Goal: Task Accomplishment & Management: Use online tool/utility

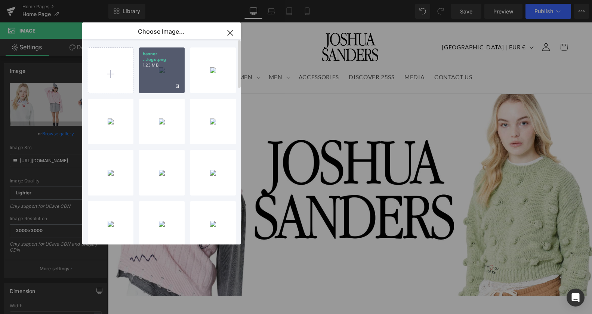
click at [111, 71] on input "file" at bounding box center [110, 70] width 45 height 45
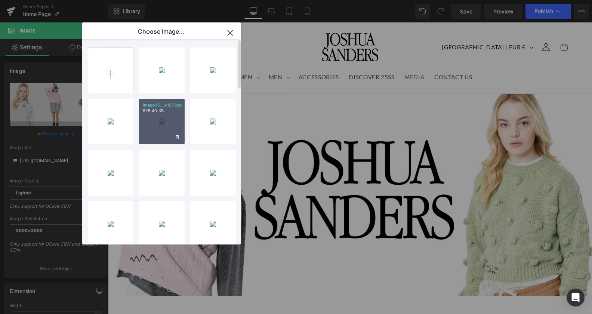
scroll to position [610, 0]
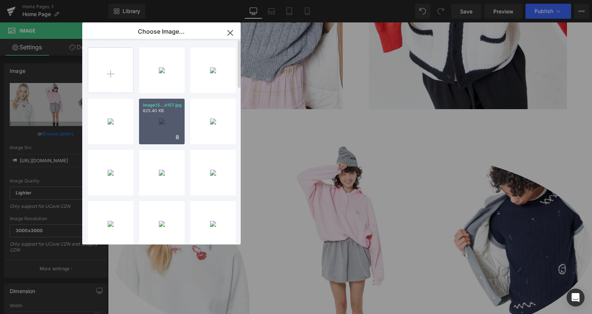
type input "C:\fakepath\banner home page no logo2.png"
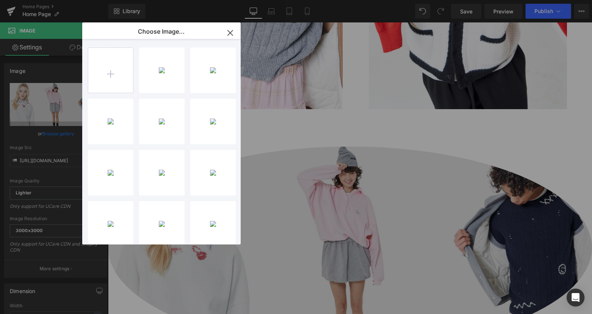
drag, startPoint x: 471, startPoint y: 210, endPoint x: 363, endPoint y: 189, distance: 110.5
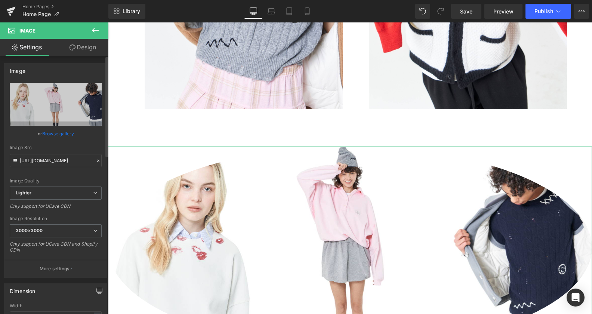
click at [56, 129] on link "Browse gallery" at bounding box center [58, 133] width 32 height 13
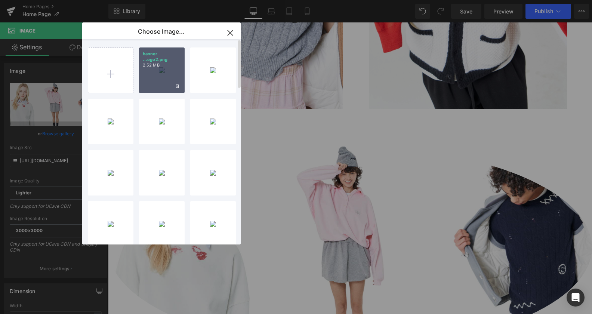
click at [160, 62] on p "2.52 MB" at bounding box center [162, 65] width 38 height 6
type input "[URL][DOMAIN_NAME]"
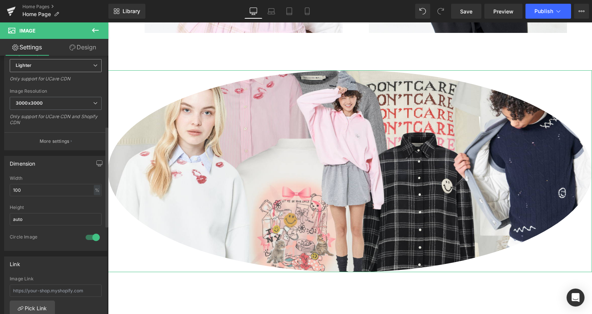
scroll to position [191, 0]
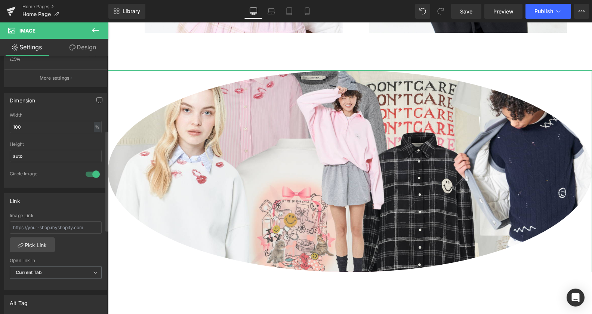
click at [89, 173] on div at bounding box center [93, 174] width 18 height 12
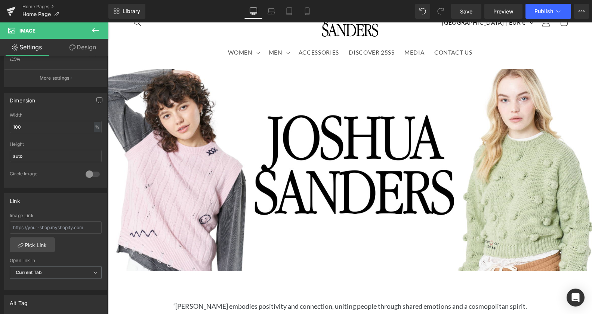
scroll to position [0, 0]
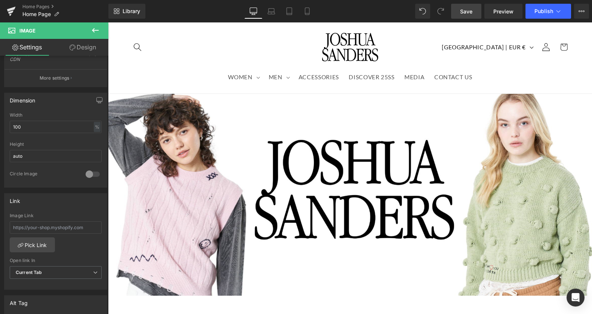
drag, startPoint x: 465, startPoint y: 12, endPoint x: 201, endPoint y: 8, distance: 263.9
click at [465, 12] on span "Save" at bounding box center [466, 11] width 12 height 8
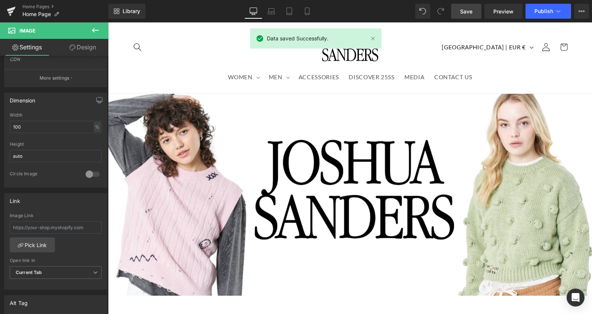
click at [95, 30] on icon at bounding box center [95, 30] width 9 height 9
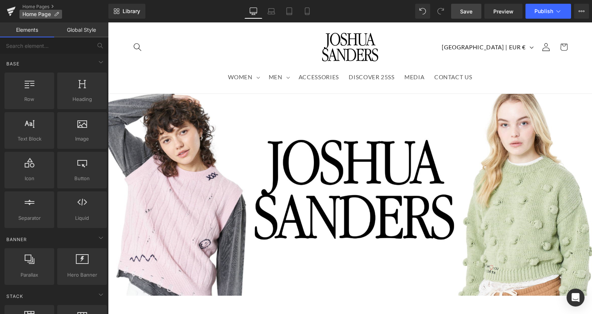
click at [36, 13] on span "Home Page" at bounding box center [36, 14] width 28 height 6
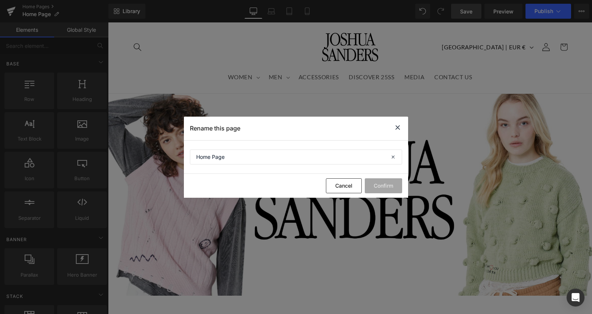
click at [398, 129] on icon at bounding box center [397, 127] width 9 height 9
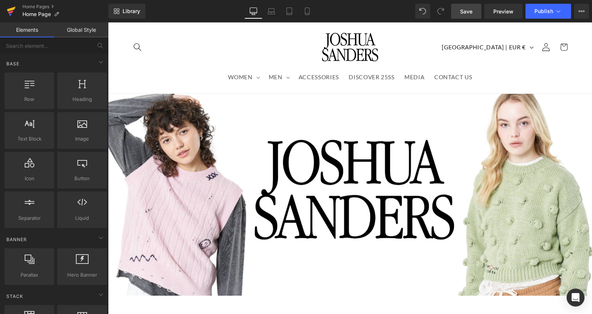
click at [11, 9] on icon at bounding box center [11, 9] width 9 height 5
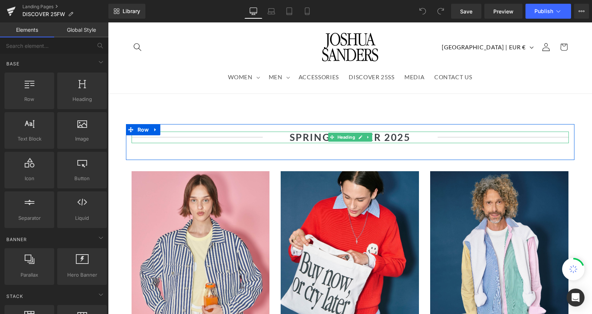
click at [369, 138] on strong "SPRING SUMMER 2025" at bounding box center [350, 137] width 121 height 12
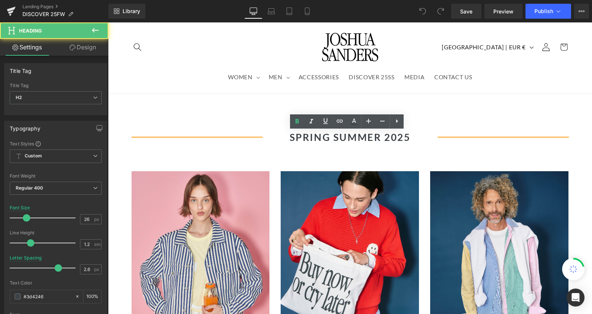
click at [381, 139] on strong "SPRING SUMMER 2025" at bounding box center [350, 137] width 121 height 12
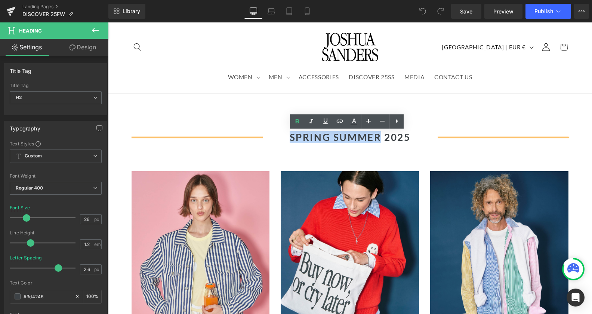
drag, startPoint x: 376, startPoint y: 138, endPoint x: 287, endPoint y: 141, distance: 89.4
click at [290, 141] on strong "SPRING SUMMER 2025" at bounding box center [350, 137] width 121 height 12
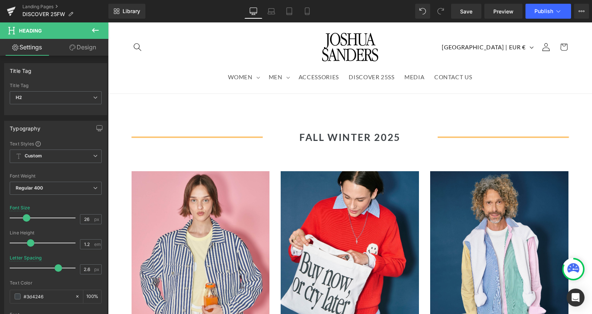
click at [417, 105] on h1 at bounding box center [350, 101] width 484 height 15
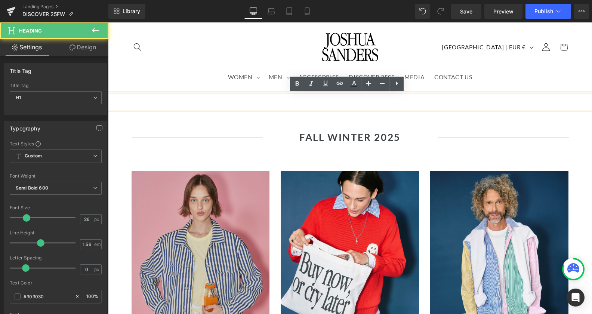
click at [189, 236] on img at bounding box center [201, 257] width 138 height 173
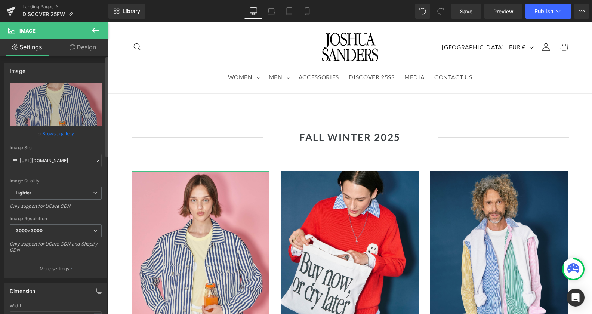
click at [58, 133] on link "Browse gallery" at bounding box center [58, 133] width 32 height 13
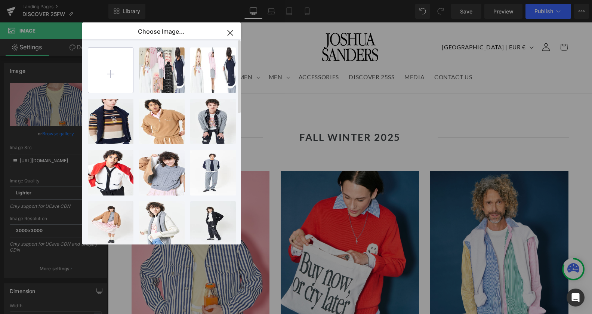
click at [115, 67] on input "file" at bounding box center [110, 70] width 45 height 45
type input "C:\fakepath\image213.jpg"
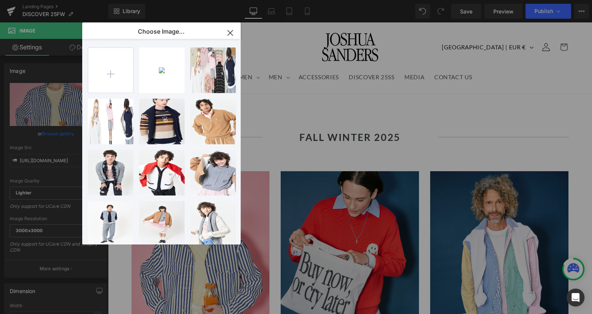
drag, startPoint x: 496, startPoint y: 243, endPoint x: 388, endPoint y: 221, distance: 110.5
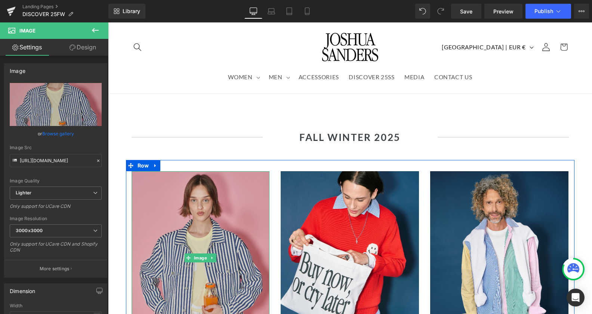
click at [215, 230] on img at bounding box center [201, 257] width 138 height 173
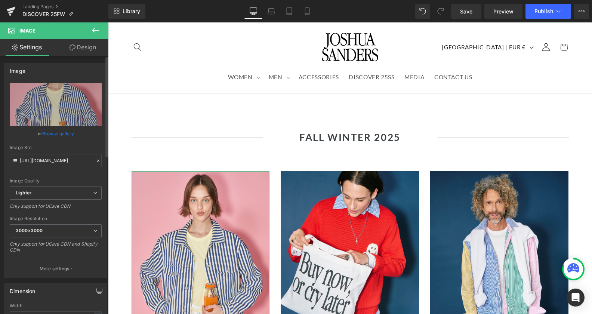
click at [46, 135] on link "Browse gallery" at bounding box center [58, 133] width 32 height 13
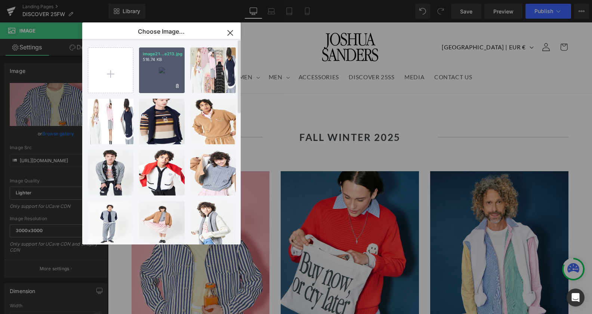
click at [148, 76] on div "image21...e213.jpg 516.74 KB" at bounding box center [162, 70] width 46 height 46
type input "https://ucarecdn.com/d4f64890-a616-47cf-b3ba-4e7ff12f7799/-/format/auto/-/previ…"
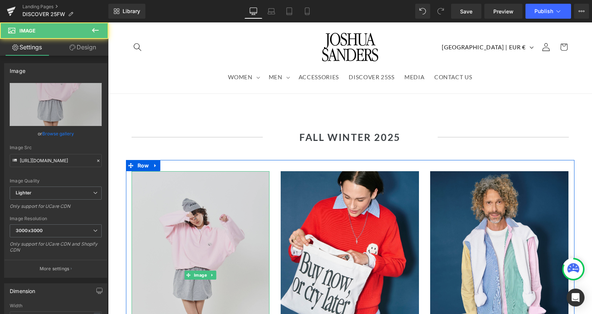
click at [231, 229] on img at bounding box center [201, 274] width 138 height 207
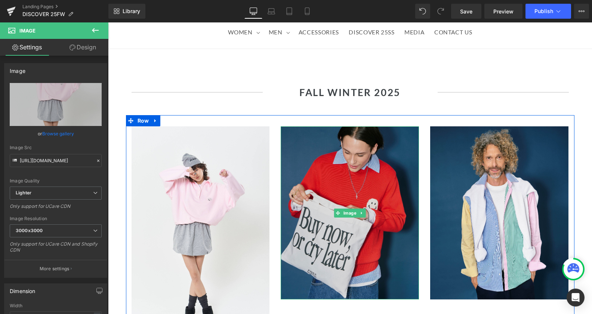
scroll to position [76, 0]
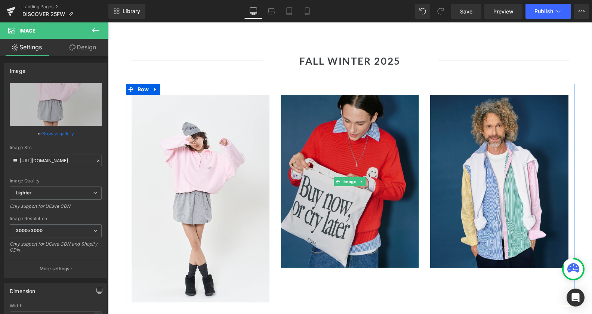
click at [357, 229] on img at bounding box center [350, 181] width 138 height 173
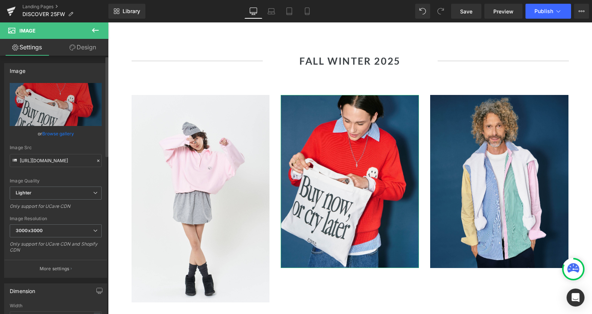
click at [63, 131] on link "Browse gallery" at bounding box center [58, 133] width 32 height 13
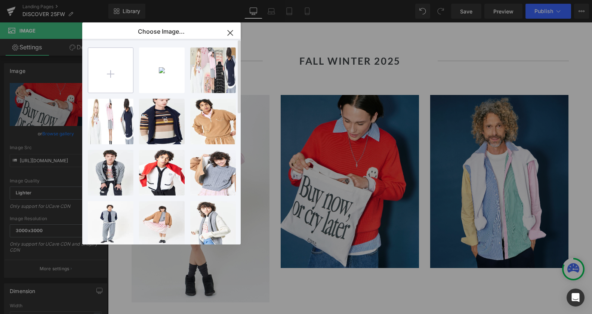
click at [110, 72] on input "file" at bounding box center [110, 70] width 45 height 45
type input "C:\fakepath\image201.jpg"
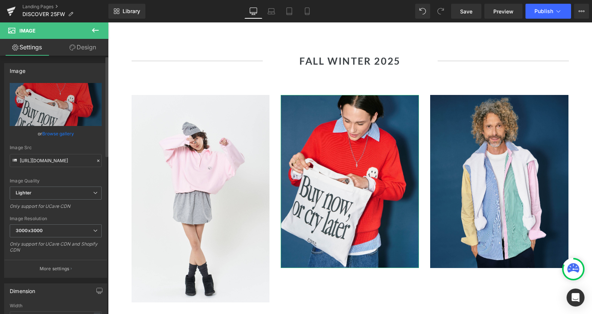
click at [50, 133] on link "Browse gallery" at bounding box center [58, 133] width 32 height 13
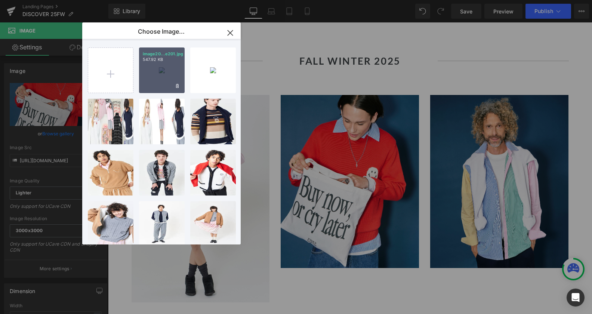
click at [176, 77] on div "image20...e201.jpg 547.92 KB" at bounding box center [162, 70] width 46 height 46
type input "https://ucarecdn.com/c67d3e64-56fd-4df1-a46c-4e31db86b387/-/format/auto/-/previ…"
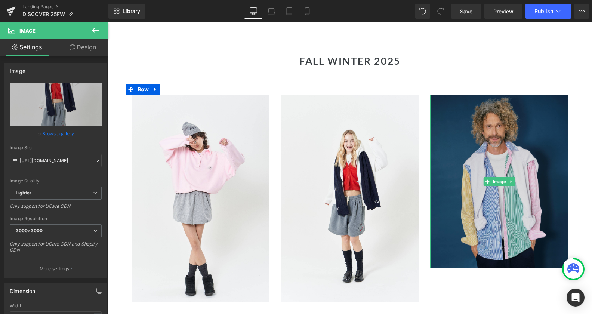
click at [482, 215] on img at bounding box center [499, 181] width 138 height 173
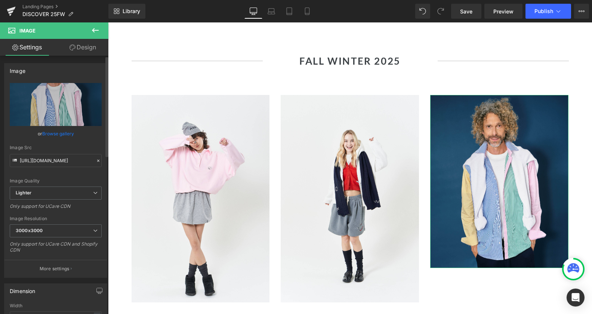
click at [53, 133] on link "Browse gallery" at bounding box center [58, 133] width 32 height 13
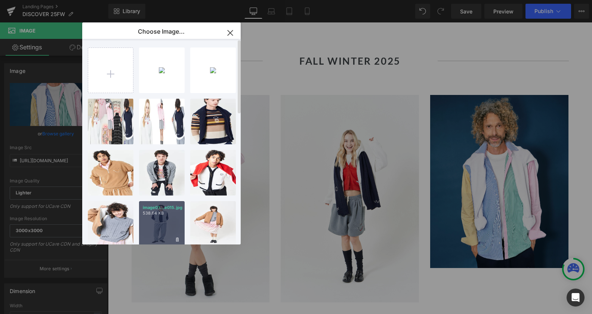
click at [161, 219] on div "image01...e015.jpg 538.64 KB" at bounding box center [162, 224] width 46 height 46
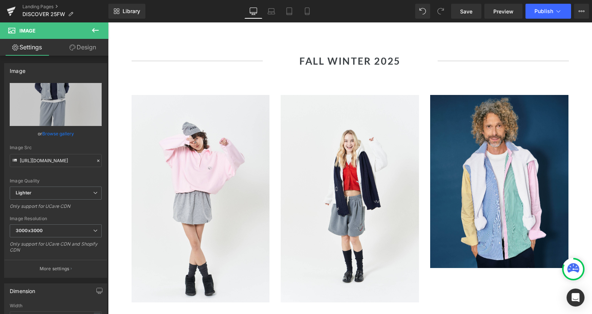
type input "https://ucarecdn.com/668e53f9-67b1-4050-99aa-7560c33d74e3/-/format/auto/-/previ…"
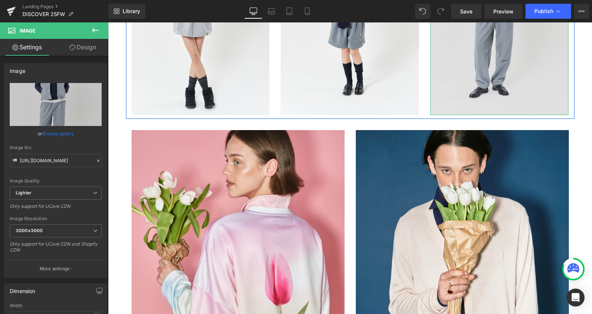
scroll to position [267, 0]
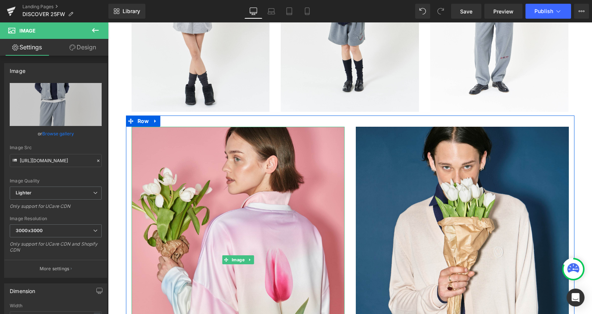
click at [232, 215] on img at bounding box center [238, 260] width 213 height 266
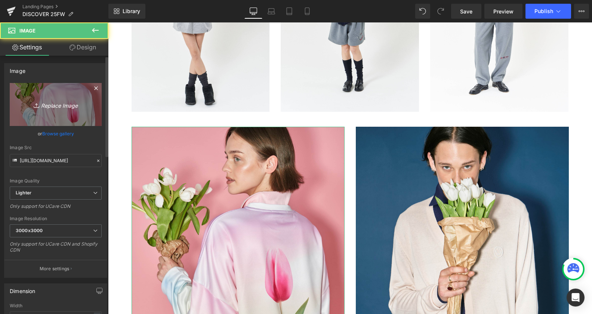
click at [58, 105] on icon "Replace Image" at bounding box center [56, 104] width 60 height 9
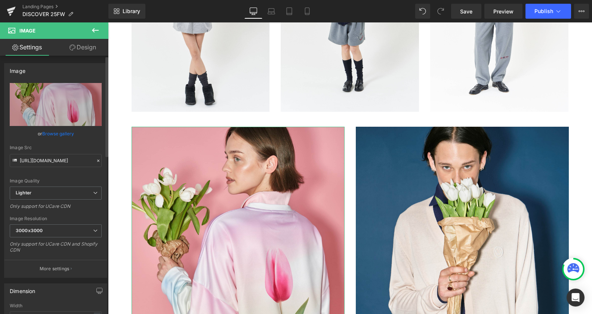
click at [60, 133] on link "Browse gallery" at bounding box center [58, 133] width 32 height 13
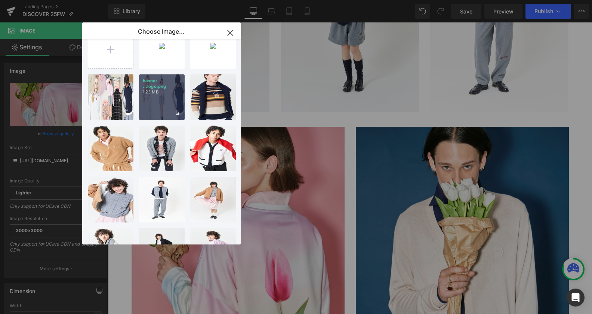
scroll to position [38, 0]
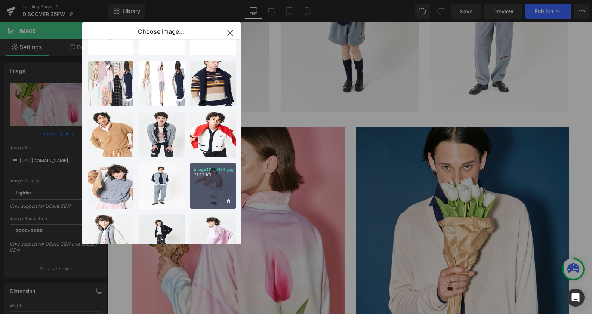
click at [225, 164] on div "image16...e164.jpg 31.93 KB" at bounding box center [213, 186] width 46 height 46
type input "https://ucarecdn.com/e42e548d-4c02-4fa3-936c-a8077eda261d/-/format/auto/-/previ…"
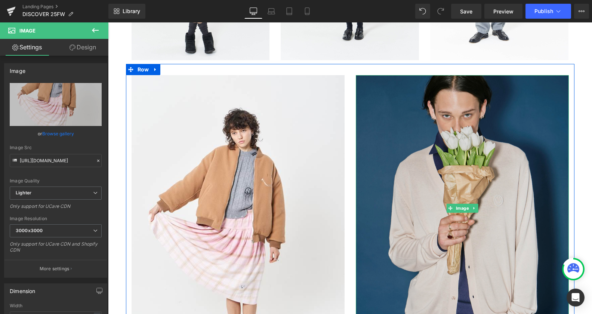
scroll to position [343, 0]
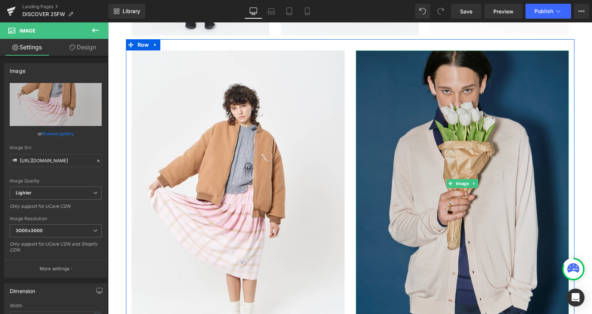
click at [439, 176] on img at bounding box center [462, 183] width 213 height 266
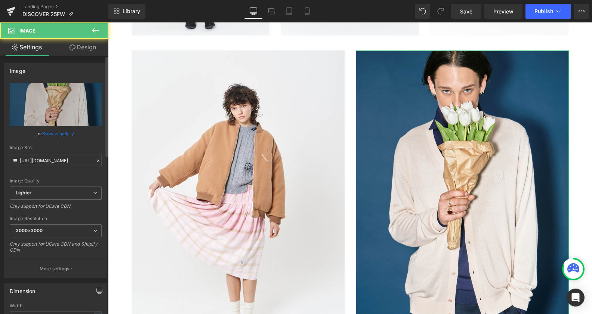
click at [62, 134] on link "Browse gallery" at bounding box center [58, 133] width 32 height 13
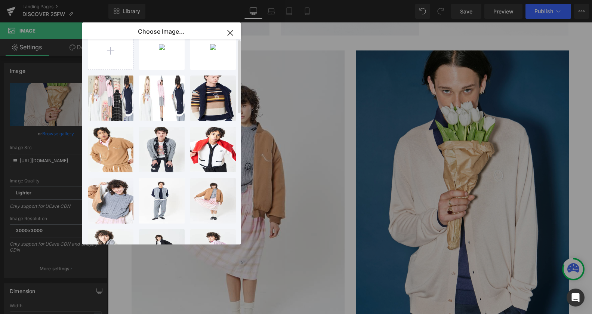
scroll to position [0, 0]
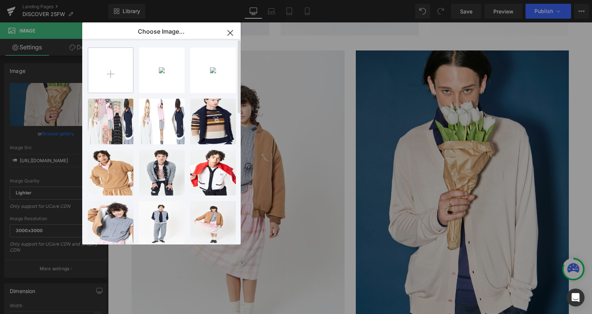
click at [101, 65] on input "file" at bounding box center [110, 70] width 45 height 45
type input "C:\fakepath\image035.jpg"
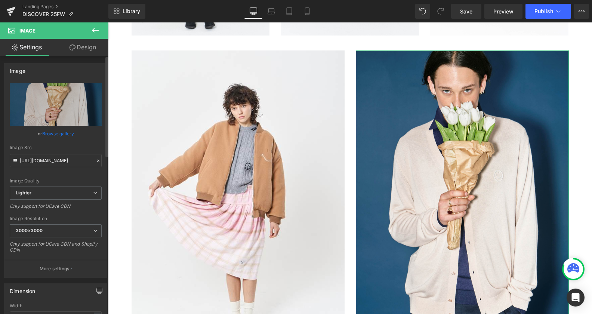
click at [59, 137] on link "Browse gallery" at bounding box center [58, 133] width 32 height 13
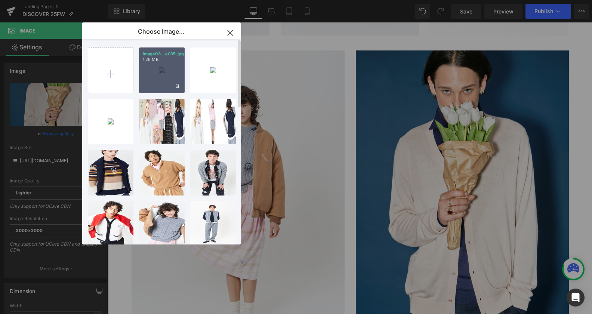
click at [151, 70] on div "image03...e035.jpg 1.26 MB" at bounding box center [162, 70] width 46 height 46
type input "https://ucarecdn.com/bbc1f382-9a67-4d4f-9e04-7b6932d88f80/-/format/auto/-/previ…"
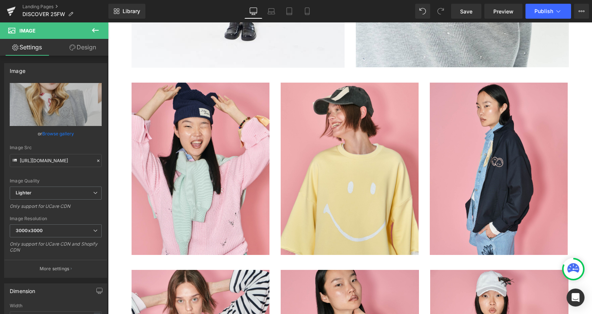
scroll to position [686, 0]
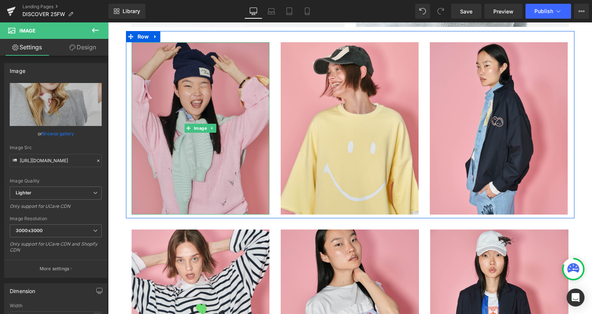
click at [189, 120] on img at bounding box center [201, 128] width 138 height 173
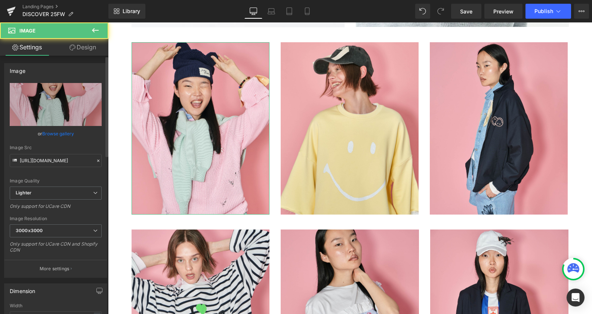
click at [66, 132] on link "Browse gallery" at bounding box center [58, 133] width 32 height 13
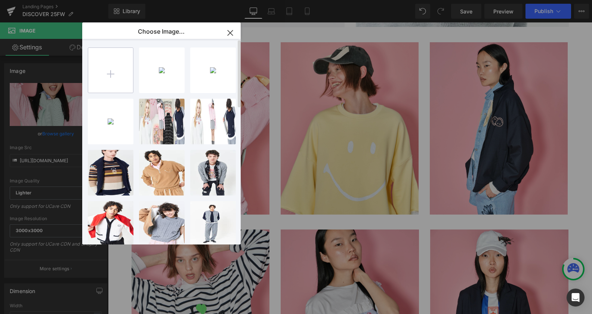
click at [108, 68] on input "file" at bounding box center [110, 70] width 45 height 45
type input "C:\fakepath\image039.jpg"
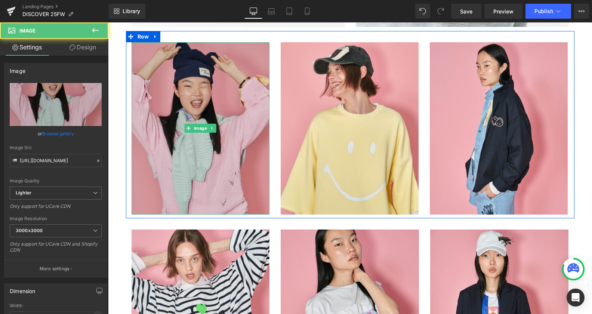
click at [202, 108] on img at bounding box center [201, 128] width 138 height 173
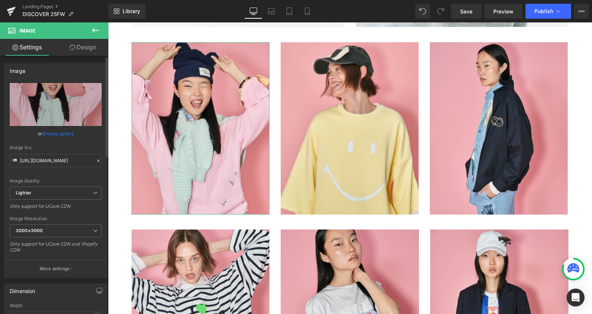
click at [61, 131] on link "Browse gallery" at bounding box center [58, 133] width 32 height 13
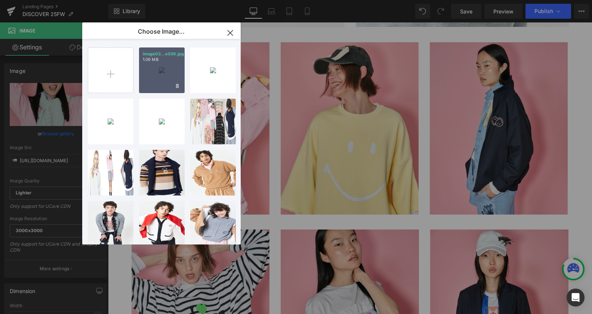
click at [158, 78] on div "image03...e039.jpg 1.06 MB" at bounding box center [162, 70] width 46 height 46
type input "https://ucarecdn.com/2bc7437b-6e76-4d7d-995e-caf637a05fb2/-/format/auto/-/previ…"
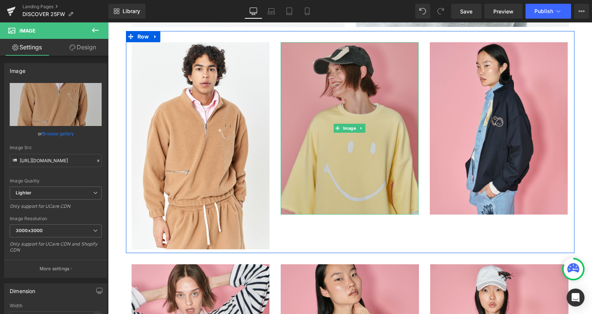
click at [367, 179] on img at bounding box center [350, 128] width 138 height 173
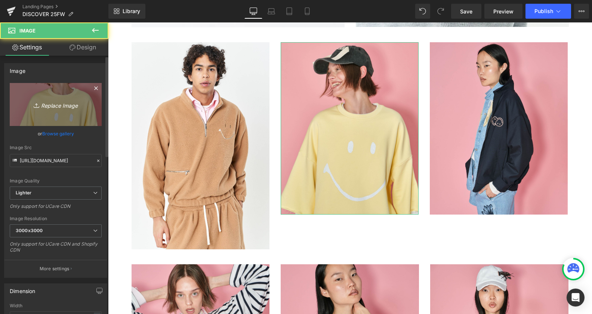
click at [61, 103] on icon "Replace Image" at bounding box center [56, 104] width 60 height 9
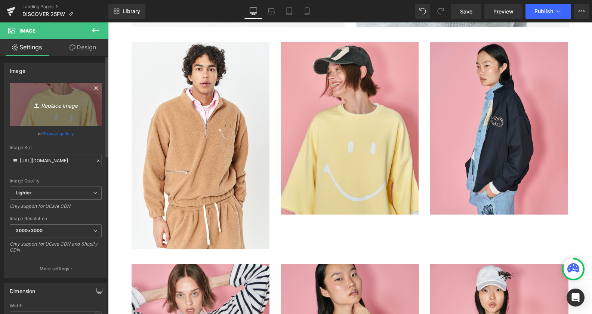
type input "C:\fakepath\image123.jpg"
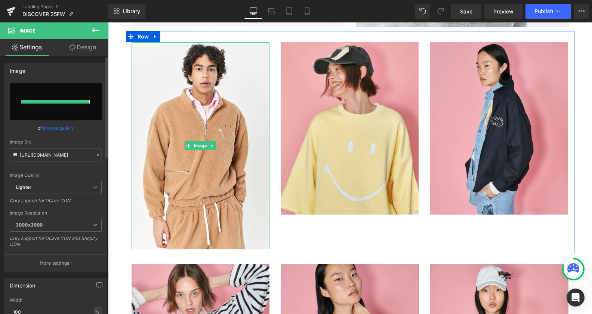
type input "https://ucarecdn.com/13e3c411-b7ee-4b3c-8afa-e3e32ae04e82/-/format/auto/-/previ…"
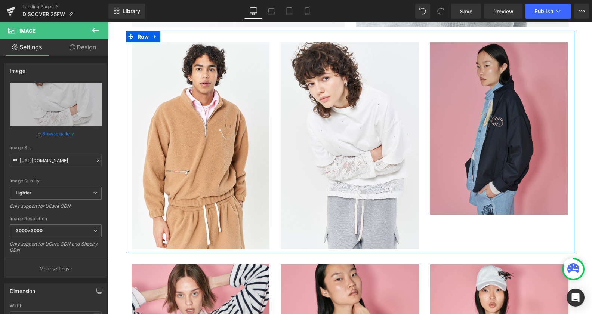
click at [479, 164] on img at bounding box center [499, 128] width 138 height 173
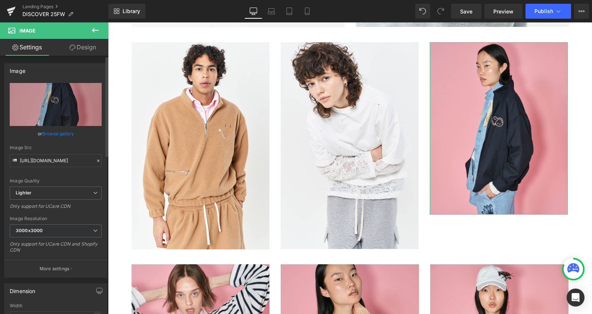
click at [61, 134] on link "Browse gallery" at bounding box center [58, 133] width 32 height 13
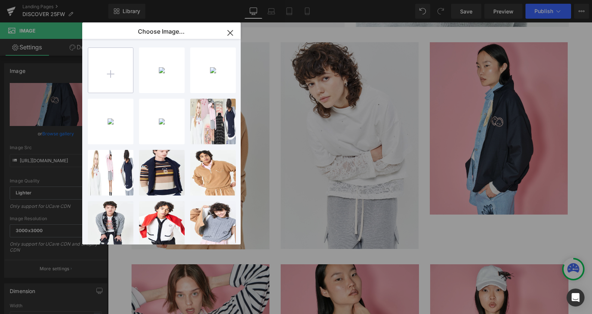
click at [99, 64] on input "file" at bounding box center [110, 70] width 45 height 45
type input "C:\fakepath\image093.jpg"
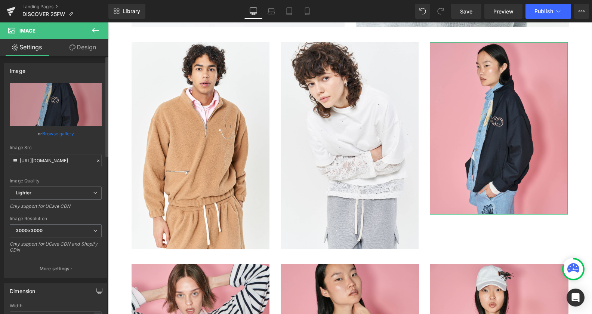
click at [52, 135] on link "Browse gallery" at bounding box center [58, 133] width 32 height 13
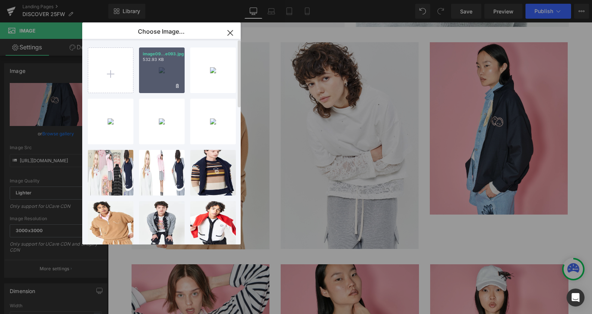
click at [159, 83] on div "image09...e093.jpg 532.93 KB" at bounding box center [162, 70] width 46 height 46
type input "https://ucarecdn.com/f541f934-76a2-42fa-acb6-545be47432cd/-/format/auto/-/previ…"
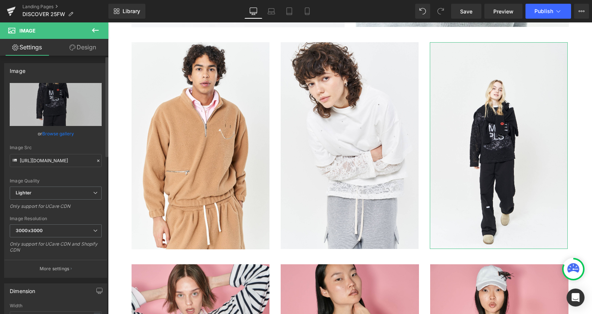
click at [60, 133] on link "Browse gallery" at bounding box center [58, 133] width 32 height 13
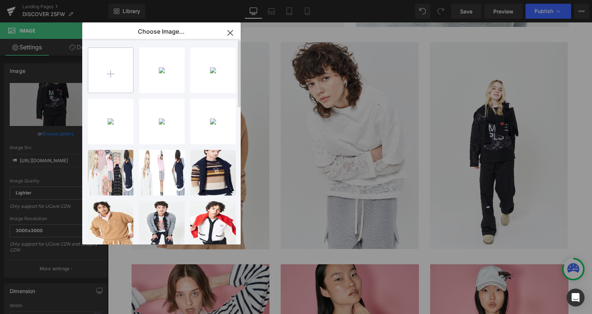
click at [121, 71] on input "file" at bounding box center [110, 70] width 45 height 45
type input "C:\fakepath\image097.jpg"
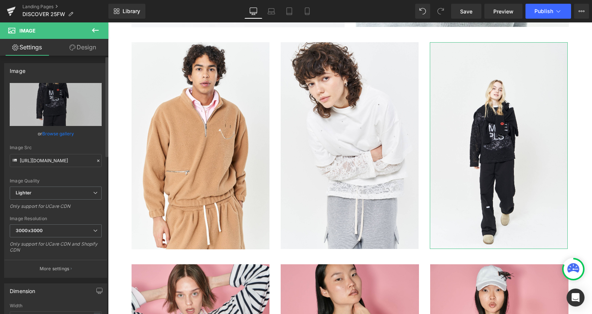
click at [59, 134] on link "Browse gallery" at bounding box center [58, 133] width 32 height 13
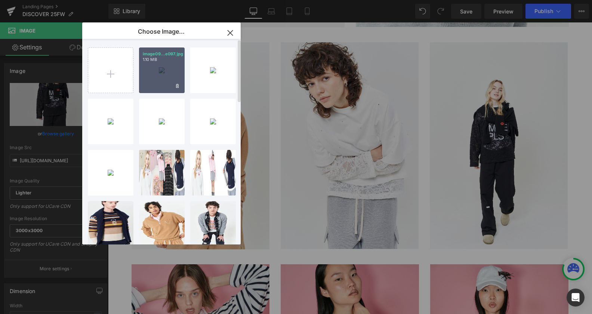
click at [156, 73] on div "image09...e097.jpg 1.10 MB" at bounding box center [162, 70] width 46 height 46
type input "https://ucarecdn.com/40342838-d246-4fac-9e31-9c20cfcef409/-/format/auto/-/previ…"
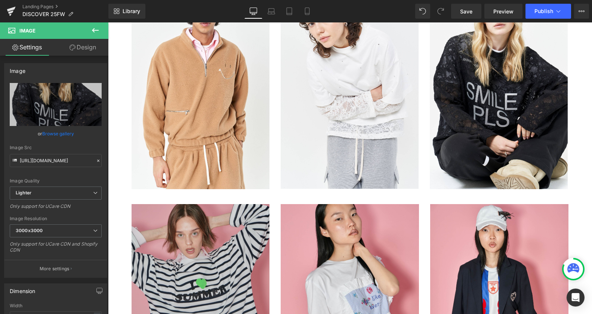
scroll to position [839, 0]
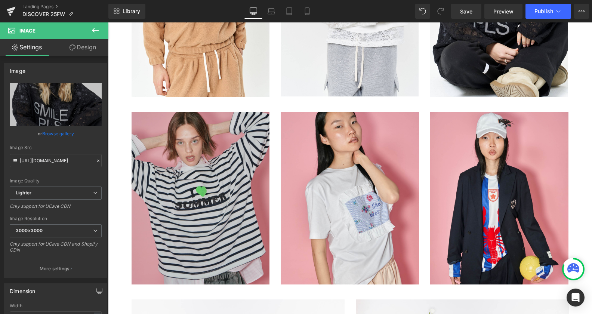
click at [169, 213] on img at bounding box center [201, 198] width 138 height 173
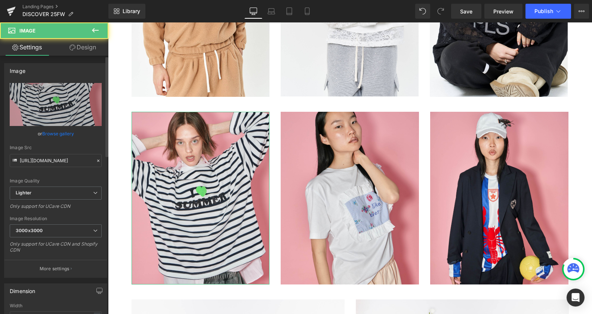
click at [64, 135] on link "Browse gallery" at bounding box center [58, 133] width 32 height 13
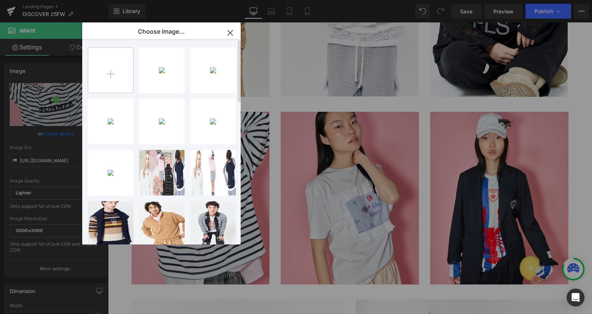
click at [120, 74] on input "file" at bounding box center [110, 70] width 45 height 45
type input "C:\fakepath\image057.jpg"
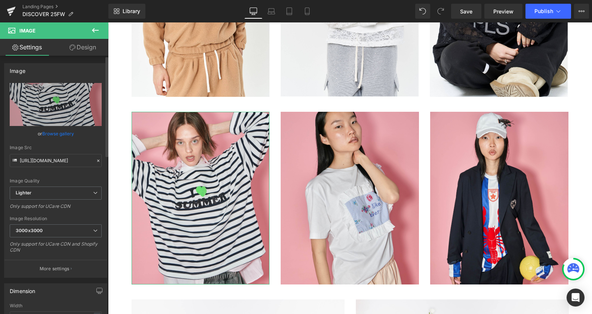
click at [63, 137] on link "Browse gallery" at bounding box center [58, 133] width 32 height 13
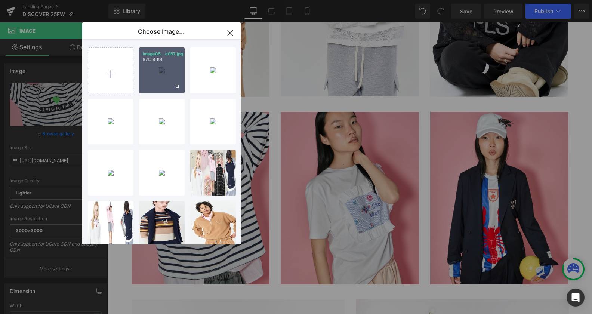
click at [165, 75] on div "image05...e057.jpg 971.54 KB" at bounding box center [162, 70] width 46 height 46
type input "https://ucarecdn.com/f85b6785-8d9d-46f8-b167-4dc3ec47a829/-/format/auto/-/previ…"
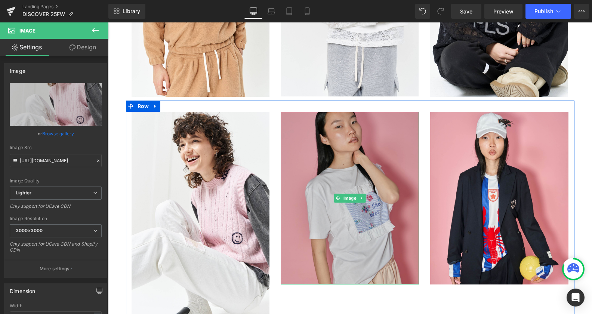
click at [340, 168] on img at bounding box center [350, 198] width 138 height 173
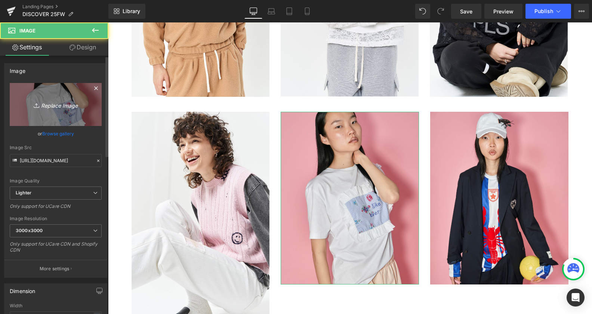
click at [68, 107] on icon "Replace Image" at bounding box center [56, 104] width 60 height 9
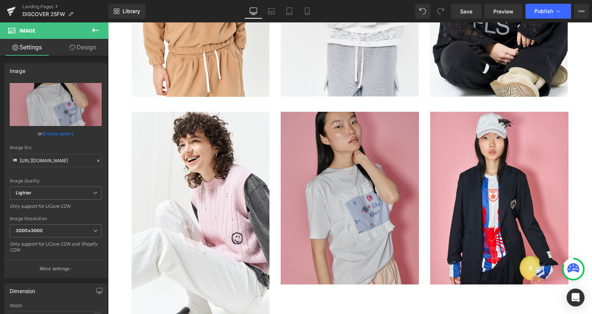
type input "C:\fakepath\image157.jpg"
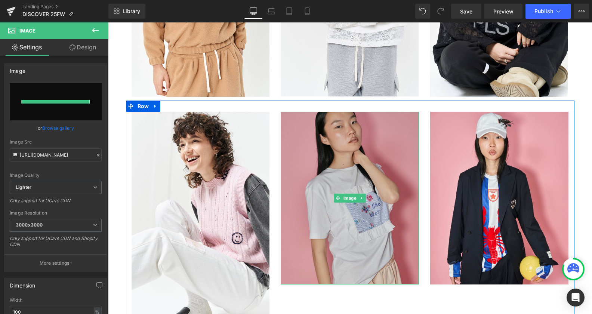
type input "https://ucarecdn.com/b54acc7c-10c3-4b19-a9fe-b196724ff6c5/-/format/auto/-/previ…"
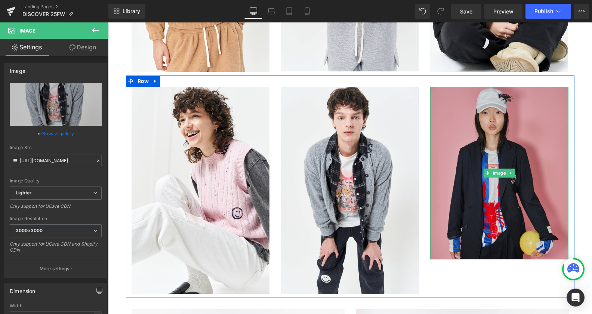
scroll to position [877, 0]
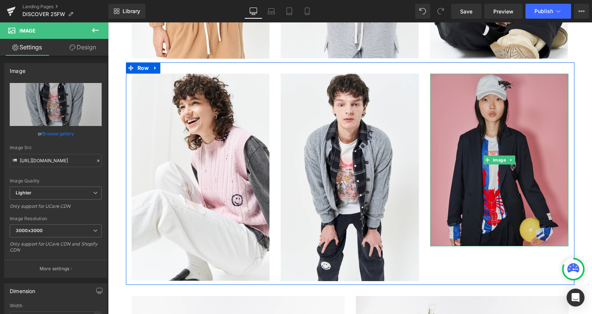
click at [474, 211] on img at bounding box center [499, 160] width 138 height 173
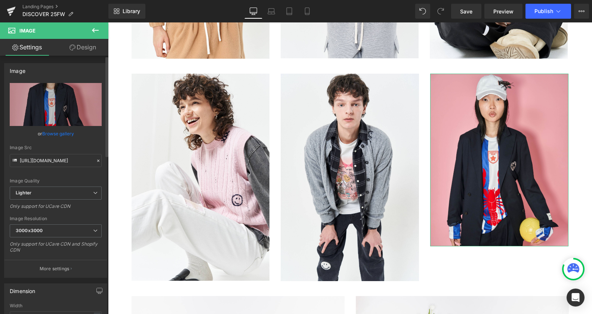
click at [61, 131] on link "Browse gallery" at bounding box center [58, 133] width 32 height 13
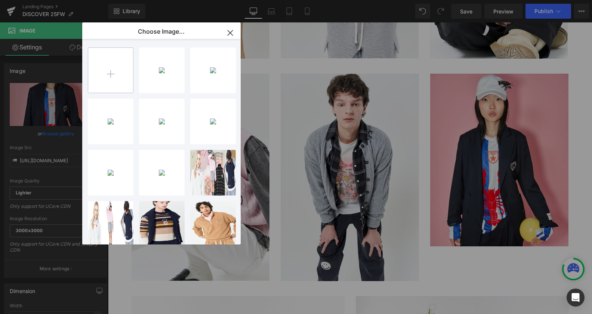
click at [117, 68] on input "file" at bounding box center [110, 70] width 45 height 45
type input "C:\fakepath\image227.jpg"
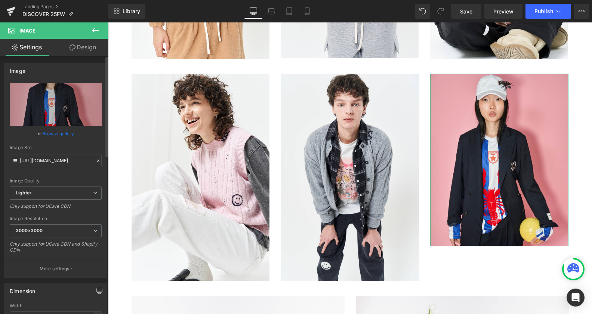
click at [62, 135] on link "Browse gallery" at bounding box center [58, 133] width 32 height 13
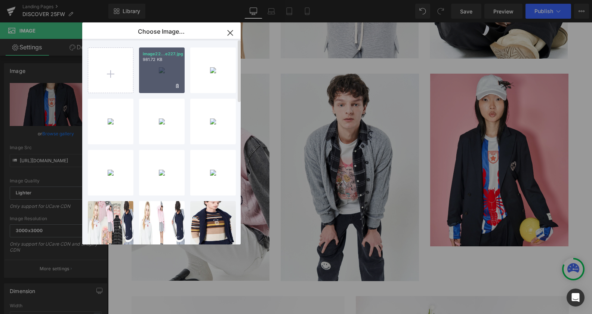
click at [175, 67] on div "image22...e227.jpg 981.72 KB" at bounding box center [162, 70] width 46 height 46
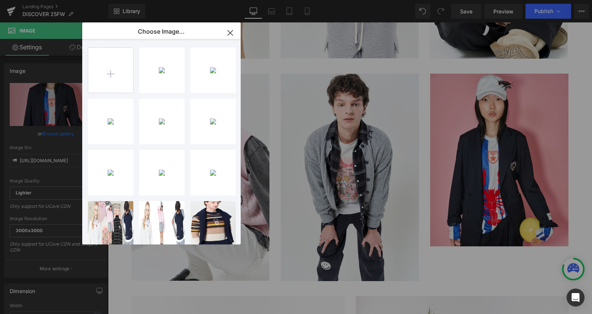
type input "https://ucarecdn.com/b0186c0a-16a2-4fd2-a2ca-450fb4dcc6c2/-/format/auto/-/previ…"
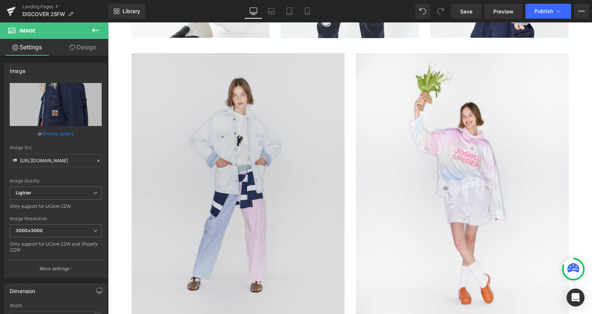
scroll to position [1144, 0]
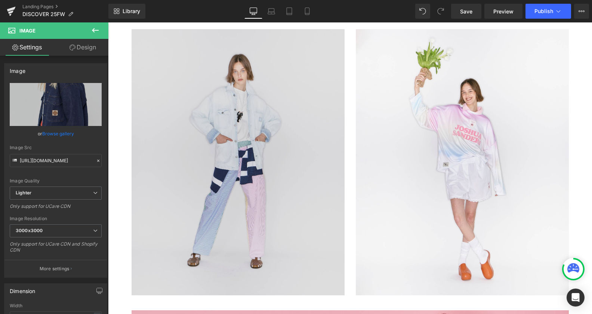
click at [199, 156] on img at bounding box center [238, 162] width 213 height 266
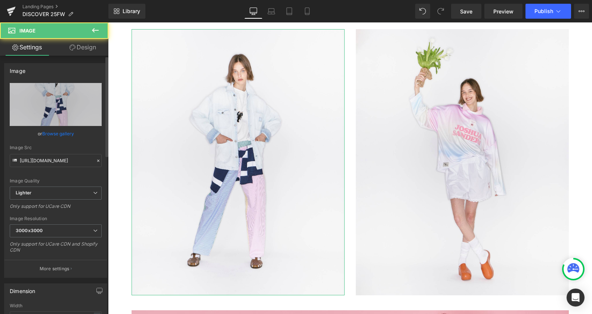
click at [58, 132] on link "Browse gallery" at bounding box center [58, 133] width 32 height 13
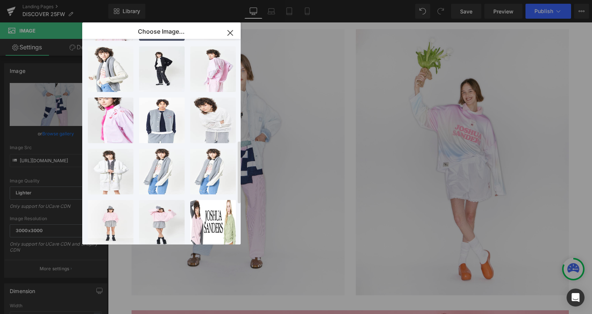
scroll to position [343, 0]
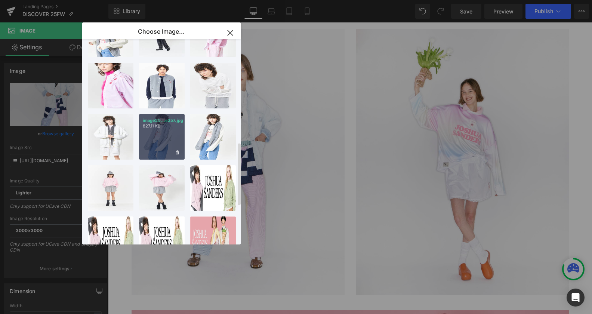
click at [161, 129] on div "image25...e257.jpg 827.11 KB" at bounding box center [162, 137] width 46 height 46
type input "https://ucarecdn.com/18d66d4f-ba86-43ab-9660-4ed100b368a1/-/format/auto/-/previ…"
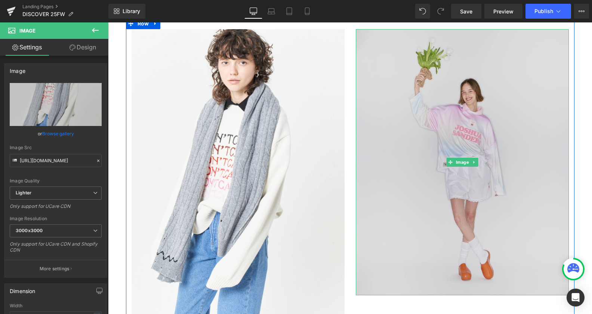
click at [439, 123] on img at bounding box center [462, 162] width 213 height 266
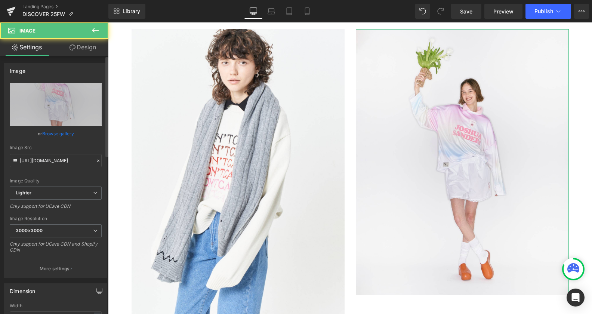
click at [54, 131] on link "Browse gallery" at bounding box center [58, 133] width 32 height 13
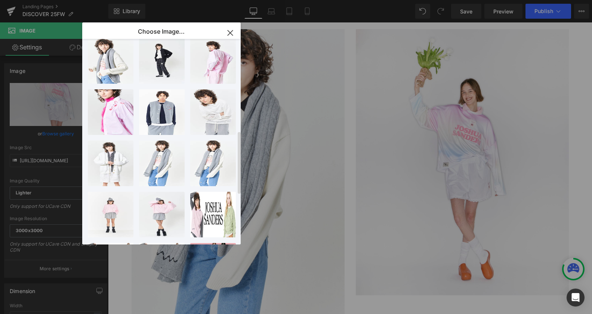
scroll to position [305, 0]
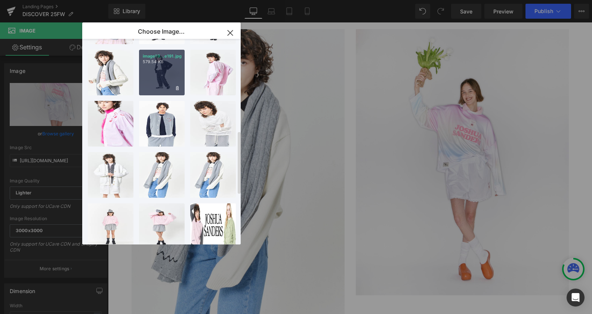
click at [167, 59] on p "579.54 KB" at bounding box center [162, 62] width 38 height 6
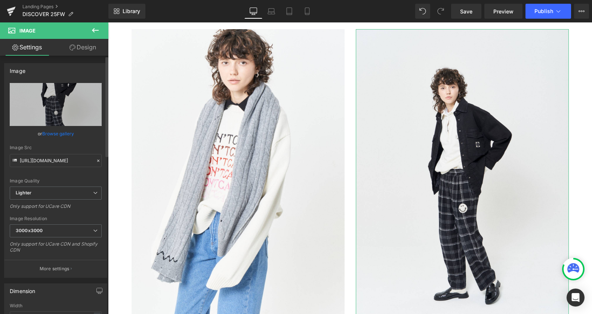
click at [61, 133] on link "Browse gallery" at bounding box center [58, 133] width 32 height 13
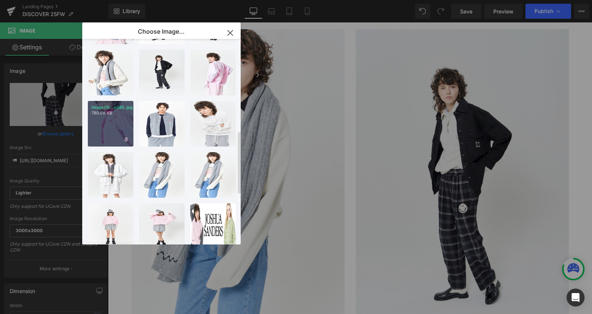
click at [110, 123] on div "image08...e085.jpg 780.68 KB" at bounding box center [111, 124] width 46 height 46
type input "https://ucarecdn.com/32cf0e54-dae6-452b-bb0c-f1321f0537db/-/format/auto/-/previ…"
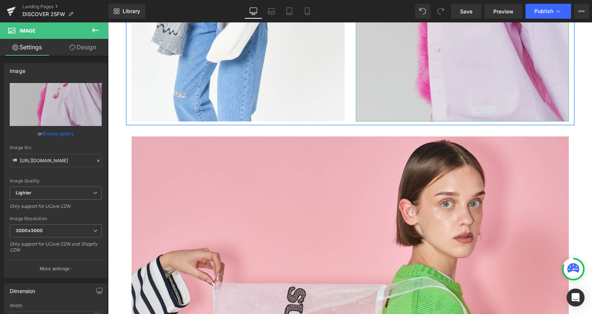
scroll to position [1372, 0]
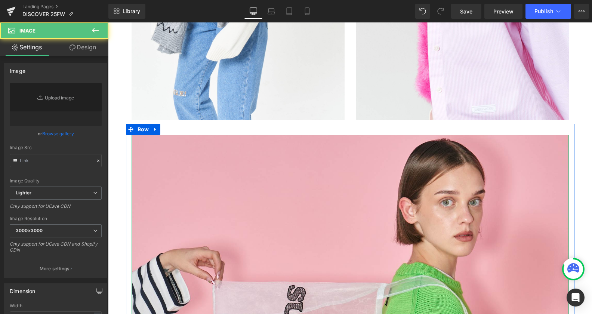
type input "https://ucarecdn.com/e5d0f815-2a51-4f99-a806-64dfccd36c3b/-/format/auto/-/previ…"
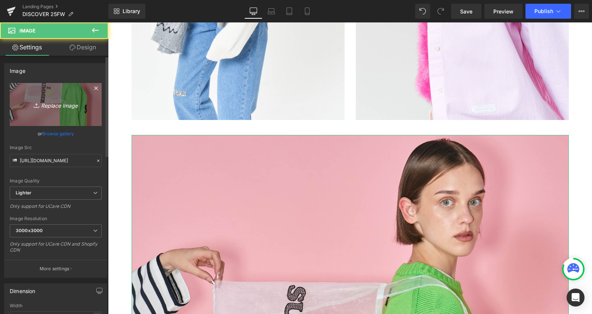
click at [53, 104] on icon "Replace Image" at bounding box center [56, 104] width 60 height 9
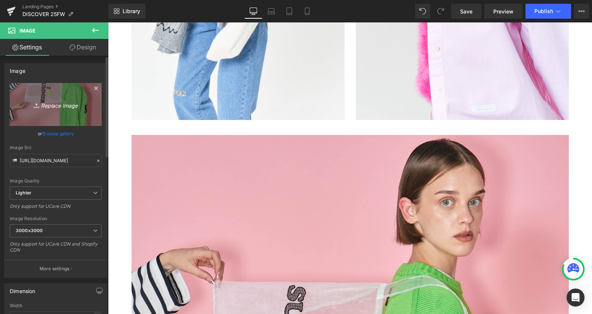
type input "C:\fakepath\image117.jpg"
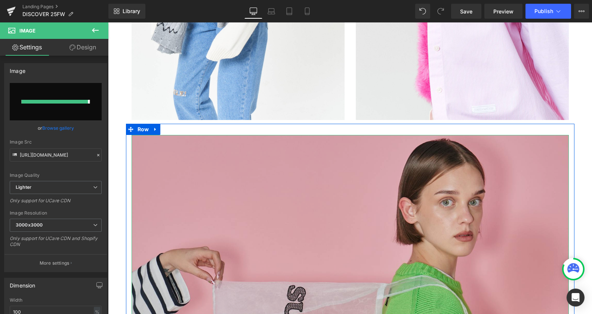
type input "https://ucarecdn.com/4a831054-56f5-4182-a782-91baa83f3776/-/format/auto/-/previ…"
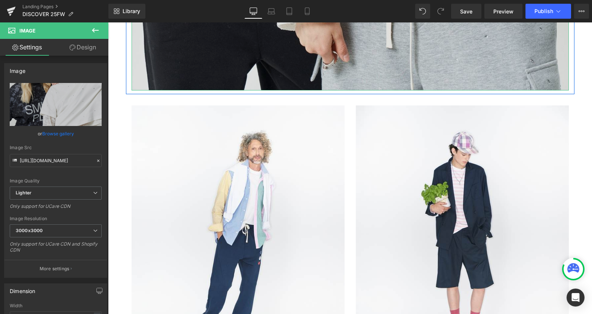
scroll to position [2097, 0]
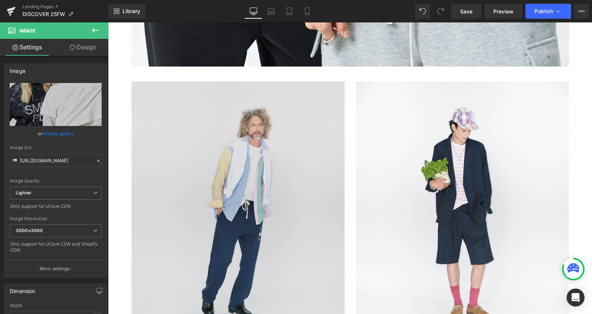
click at [225, 202] on img at bounding box center [238, 214] width 213 height 266
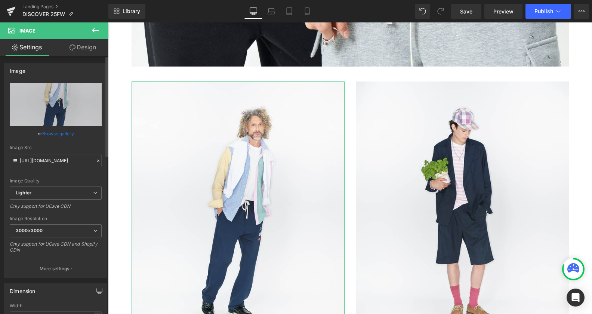
click at [59, 130] on link "Browse gallery" at bounding box center [58, 133] width 32 height 13
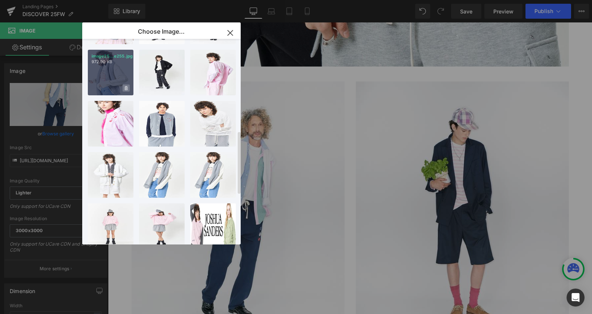
scroll to position [0, 0]
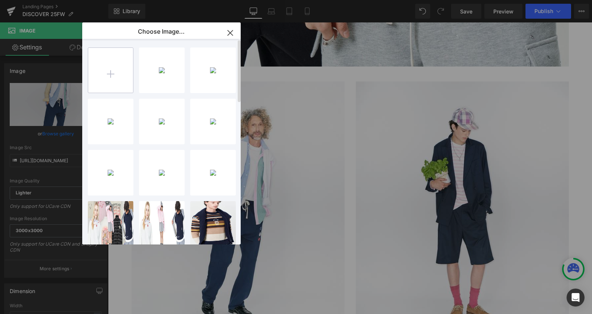
click at [107, 68] on input "file" at bounding box center [110, 70] width 45 height 45
type input "C:\fakepath\image011.jpg"
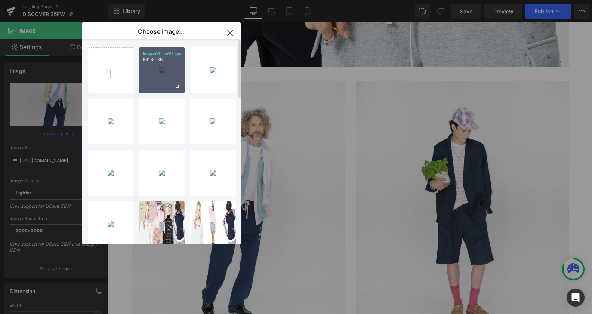
click at [155, 82] on div "image01...e011.jpg 881.80 KB" at bounding box center [162, 70] width 46 height 46
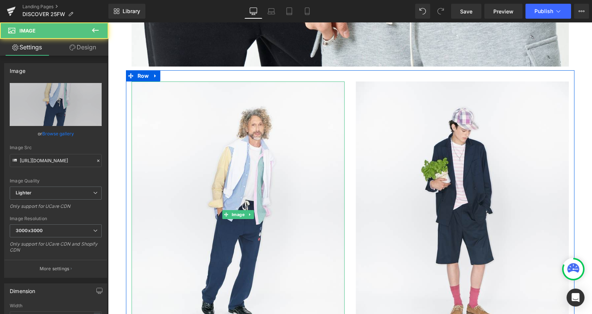
drag, startPoint x: 244, startPoint y: 143, endPoint x: 129, endPoint y: 131, distance: 116.5
click at [244, 144] on img at bounding box center [238, 214] width 213 height 266
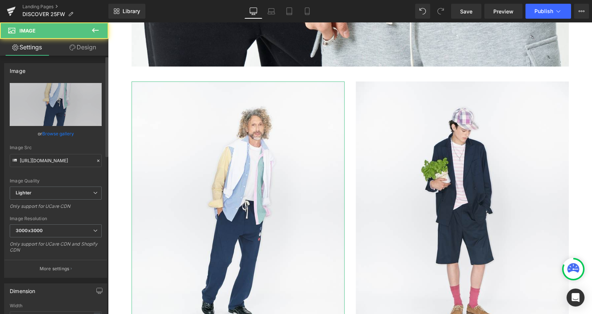
click at [64, 132] on link "Browse gallery" at bounding box center [58, 133] width 32 height 13
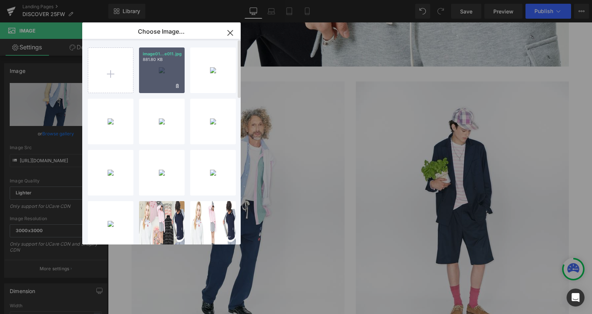
click at [149, 74] on div "image01...e011.jpg 881.80 KB" at bounding box center [162, 70] width 46 height 46
type input "https://ucarecdn.com/3e0dad89-2291-481c-8b10-71f2f846a85b/-/format/auto/-/previ…"
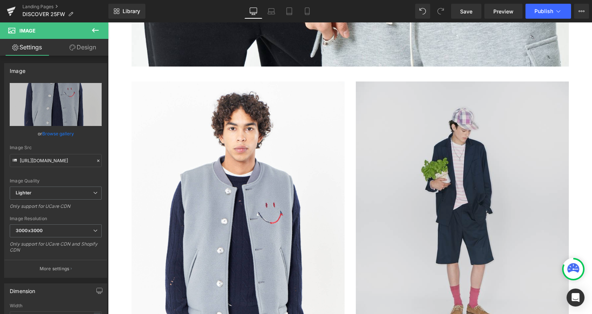
click at [477, 167] on img at bounding box center [462, 214] width 213 height 266
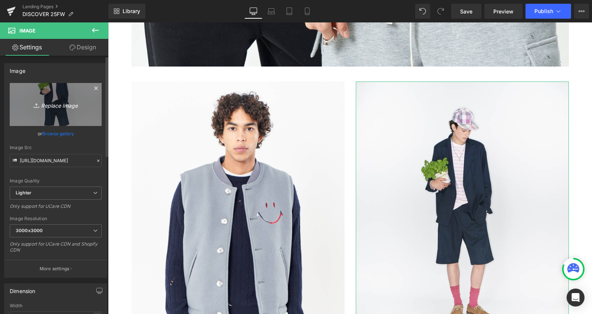
click at [55, 104] on icon "Replace Image" at bounding box center [56, 104] width 60 height 9
type input "C:\fakepath\image177.jpg"
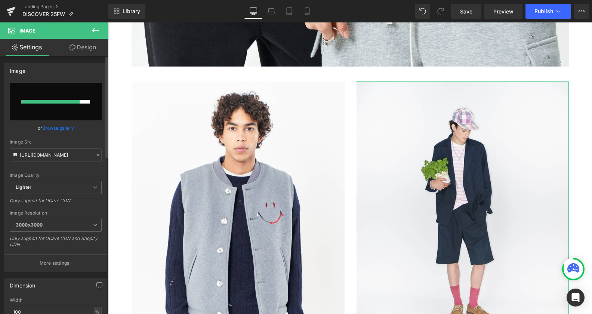
click at [65, 124] on link "Browse gallery" at bounding box center [58, 127] width 32 height 13
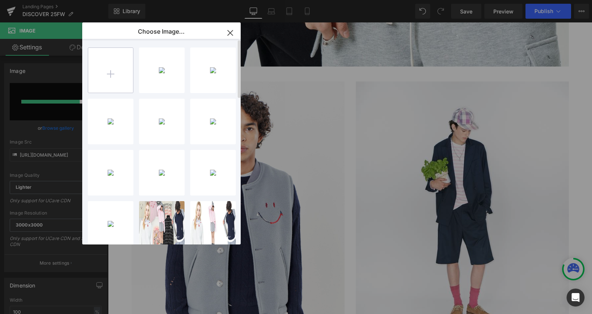
click at [104, 70] on input "file" at bounding box center [110, 70] width 45 height 45
type input "C:\fakepath\image177.jpg"
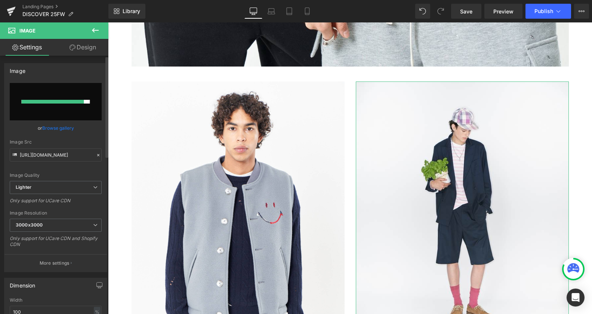
click at [69, 124] on link "Browse gallery" at bounding box center [58, 127] width 32 height 13
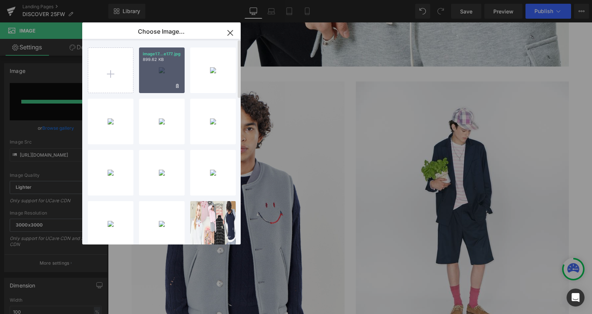
click at [173, 53] on p "image17...e177.jpg" at bounding box center [162, 54] width 38 height 6
type input "https://ucarecdn.com/bcfce466-5d26-476e-8c12-c11339d33c30/-/format/auto/-/previ…"
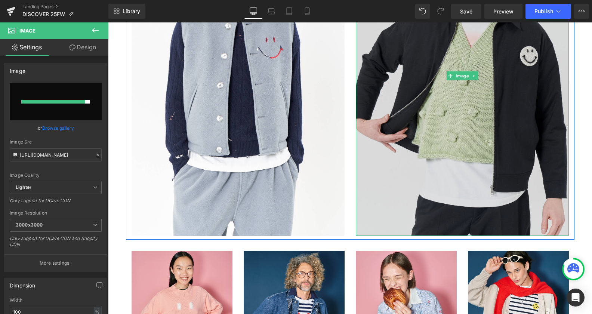
scroll to position [2402, 0]
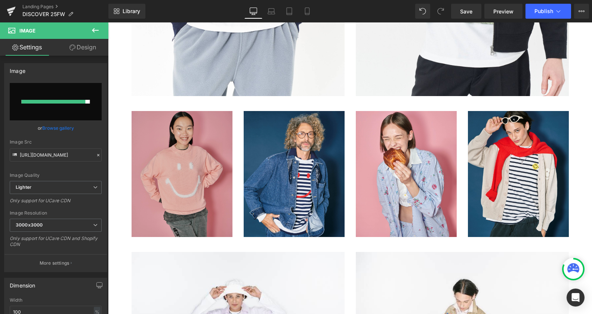
click at [169, 165] on img at bounding box center [182, 174] width 101 height 126
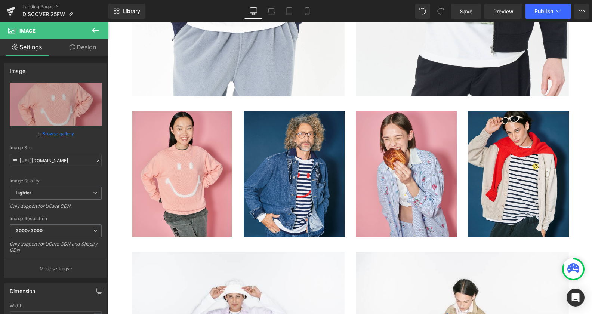
click at [61, 131] on link "Browse gallery" at bounding box center [58, 133] width 32 height 13
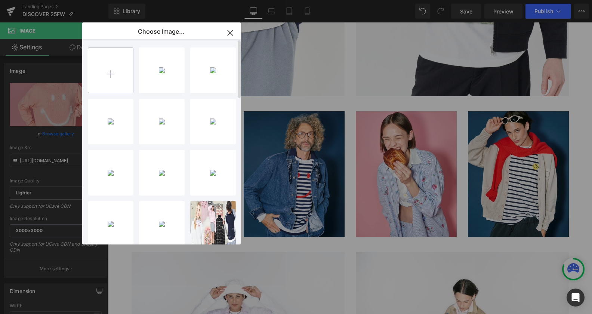
click at [104, 66] on input "file" at bounding box center [110, 70] width 45 height 45
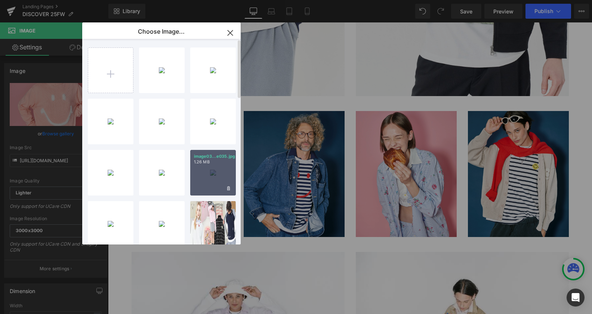
type input "C:\fakepath\image309.jpg"
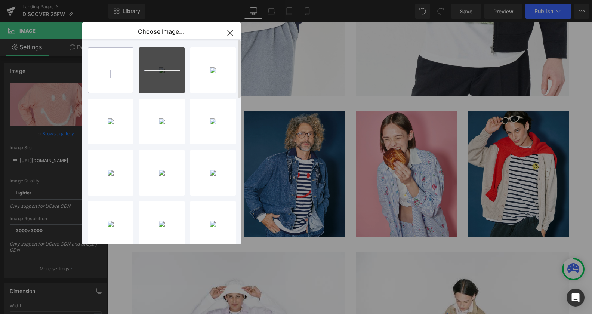
click at [112, 74] on input "file" at bounding box center [110, 70] width 45 height 45
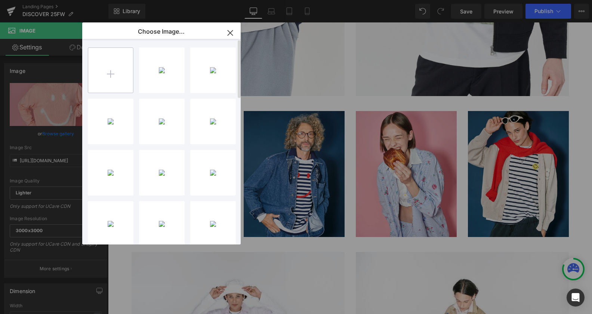
type input "C:\fakepath\image311.jpg"
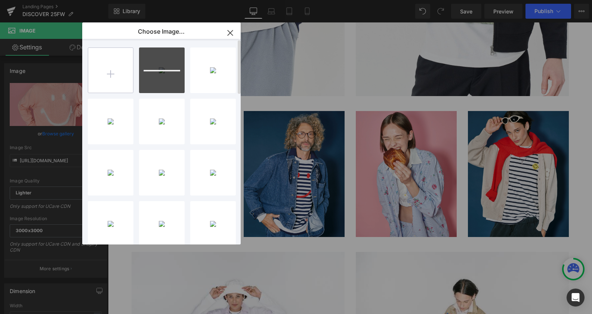
click at [114, 71] on input "file" at bounding box center [110, 70] width 45 height 45
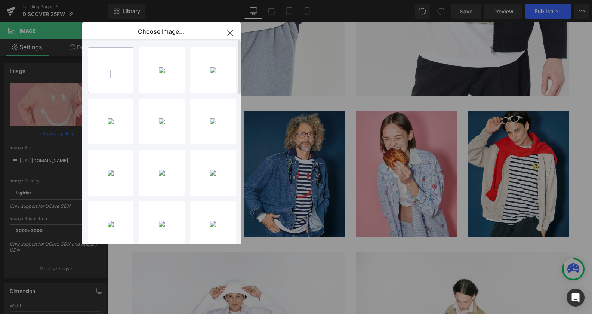
type input "C:\fakepath\image313.jpg"
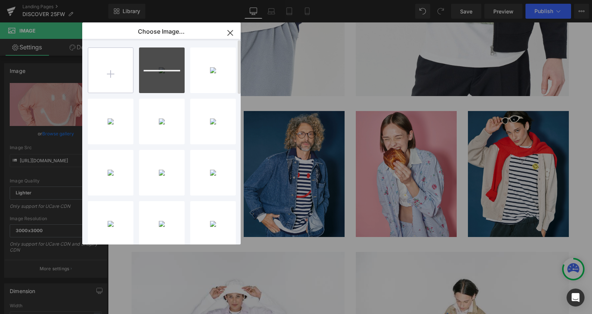
click at [101, 73] on input "file" at bounding box center [110, 70] width 45 height 45
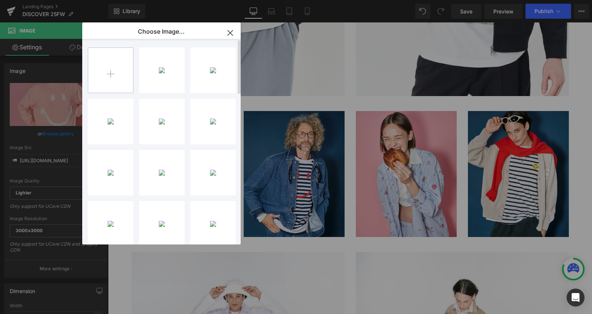
type input "C:\fakepath\image319.jpg"
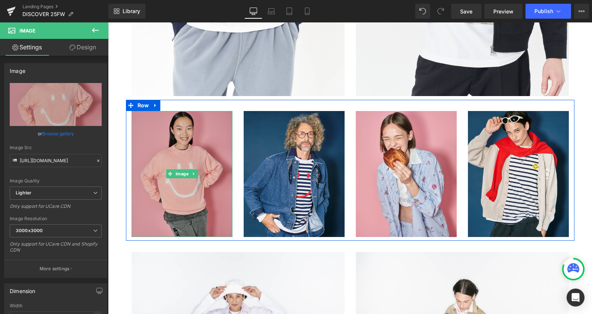
click at [175, 164] on img at bounding box center [182, 174] width 101 height 126
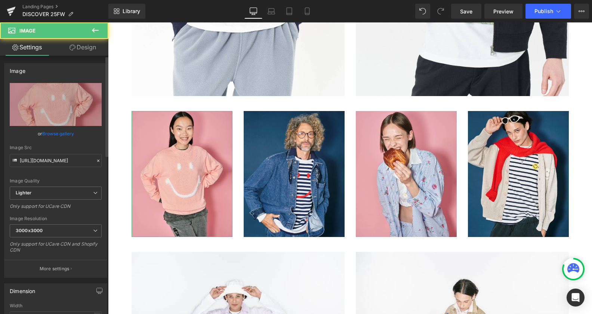
click at [63, 134] on link "Browse gallery" at bounding box center [58, 133] width 32 height 13
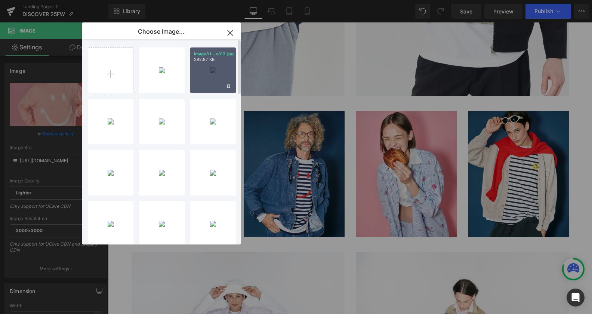
click at [214, 81] on div "image31...e313.jpg 382.87 KB" at bounding box center [213, 70] width 46 height 46
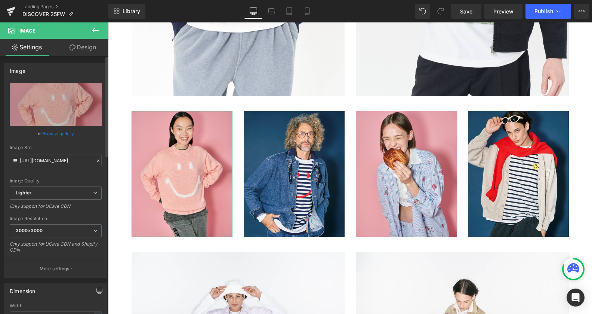
click at [61, 133] on link "Browse gallery" at bounding box center [58, 133] width 32 height 13
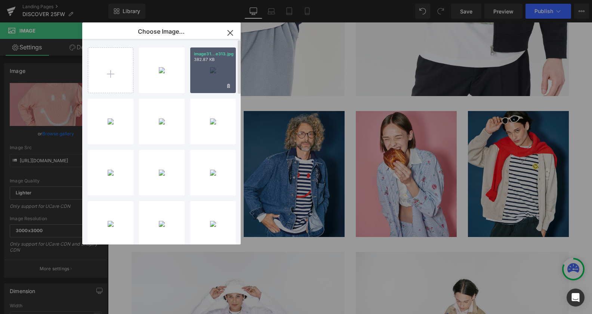
click at [209, 75] on div "image31...e313.jpg 382.87 KB" at bounding box center [213, 70] width 46 height 46
type input "https://ucarecdn.com/c387f982-5ead-481c-9f15-1650566dcaeb/-/format/auto/-/previ…"
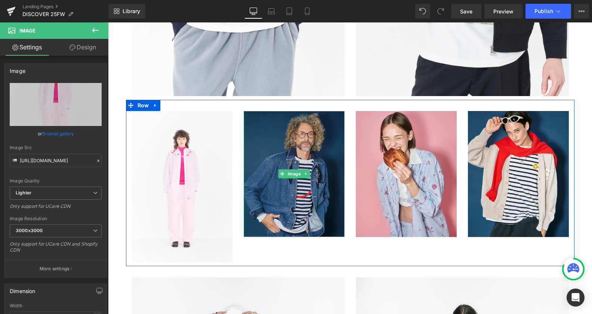
click at [292, 175] on span "Image" at bounding box center [294, 173] width 16 height 9
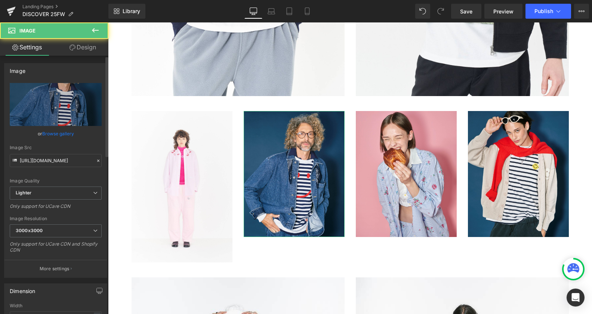
click at [53, 133] on link "Browse gallery" at bounding box center [58, 133] width 32 height 13
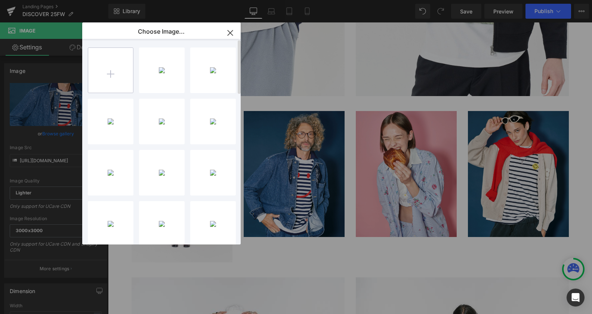
click at [108, 73] on input "file" at bounding box center [110, 70] width 45 height 45
type input "C:\fakepath\image345.jpg"
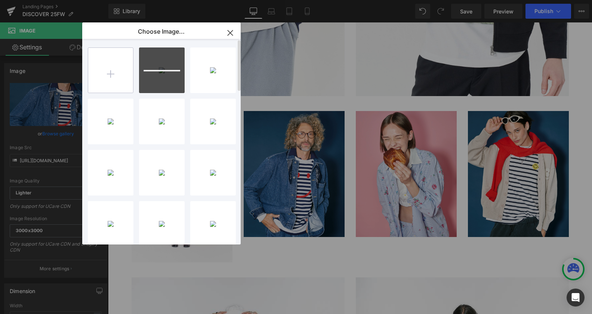
click at [117, 72] on input "file" at bounding box center [110, 70] width 45 height 45
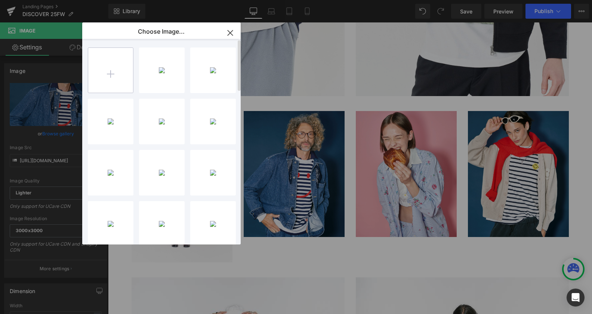
type input "C:\fakepath\image341.jpg"
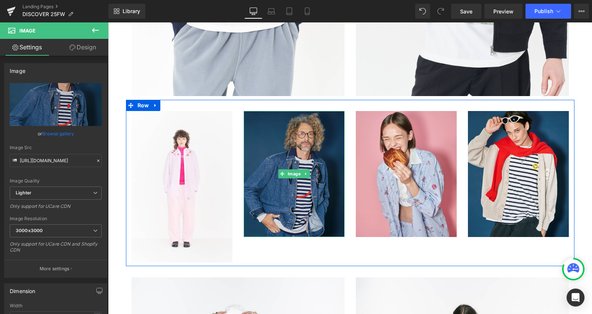
click at [283, 151] on img at bounding box center [294, 174] width 101 height 126
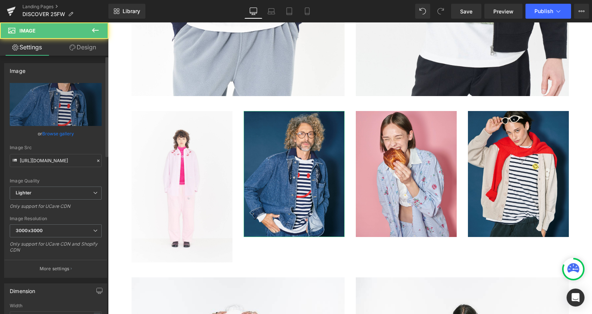
click at [53, 137] on link "Browse gallery" at bounding box center [58, 133] width 32 height 13
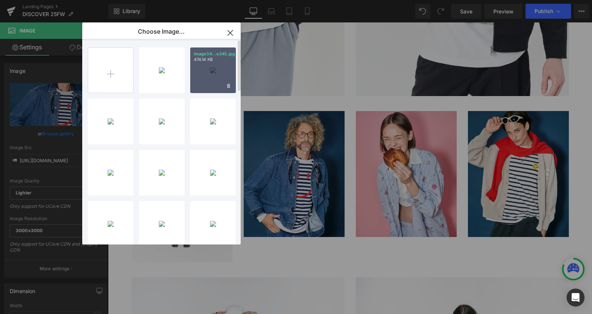
click at [205, 61] on p "474.14 KB" at bounding box center [213, 60] width 38 height 6
type input "https://ucarecdn.com/89878eac-bb58-451c-8f5d-a2febfab460c/-/format/auto/-/previ…"
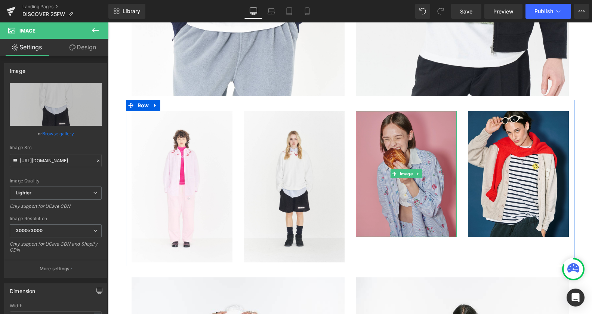
click at [382, 172] on img at bounding box center [406, 174] width 101 height 126
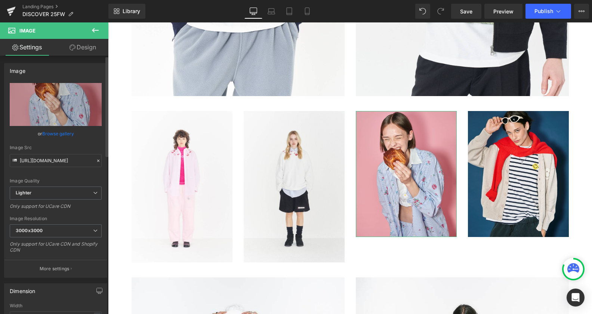
click at [68, 132] on link "Browse gallery" at bounding box center [58, 133] width 32 height 13
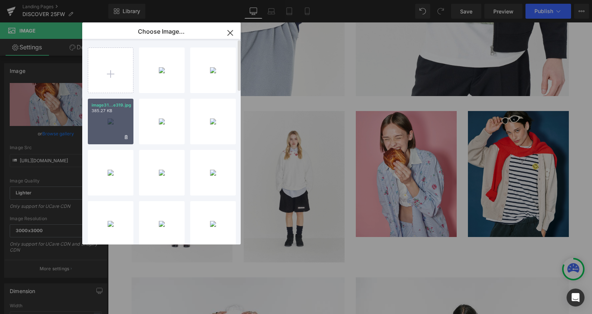
click at [113, 120] on div "image31...e319.jpg 385.27 KB" at bounding box center [111, 122] width 46 height 46
type input "https://ucarecdn.com/2c5543b1-55c1-4379-baaf-212e3dc9b598/-/format/auto/-/previ…"
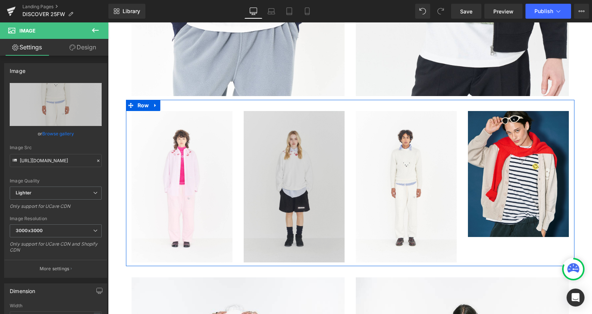
click at [514, 165] on img at bounding box center [518, 174] width 101 height 126
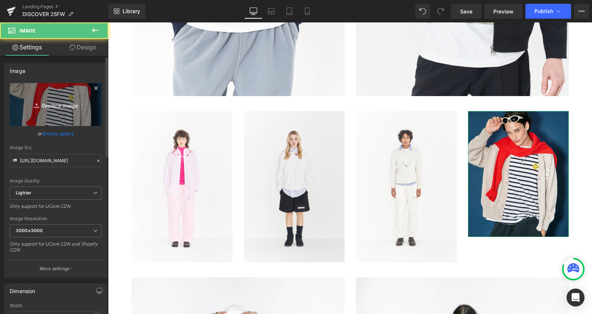
click at [69, 104] on icon "Replace Image" at bounding box center [56, 104] width 60 height 9
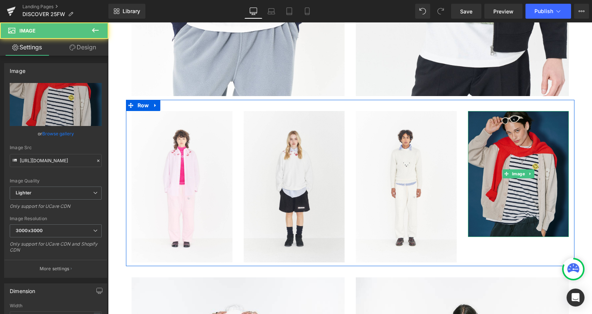
click at [494, 188] on img at bounding box center [518, 174] width 101 height 126
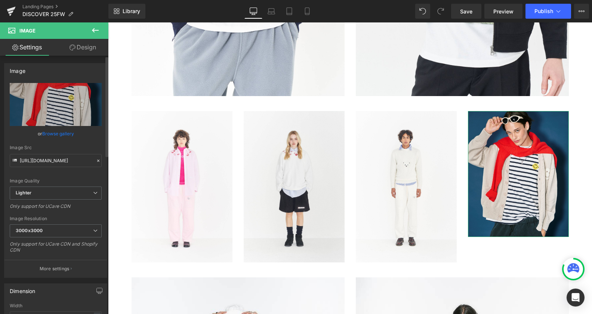
click at [64, 136] on link "Browse gallery" at bounding box center [58, 133] width 32 height 13
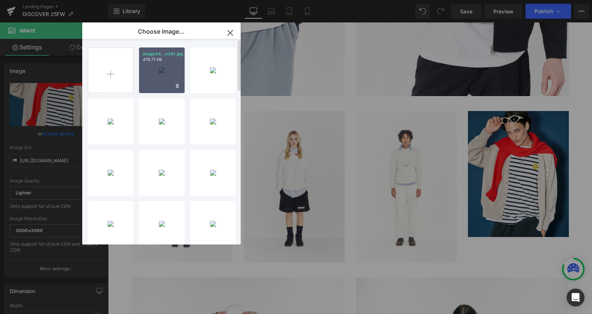
click at [168, 70] on div "image34...e341.jpg 476.71 KB" at bounding box center [162, 70] width 46 height 46
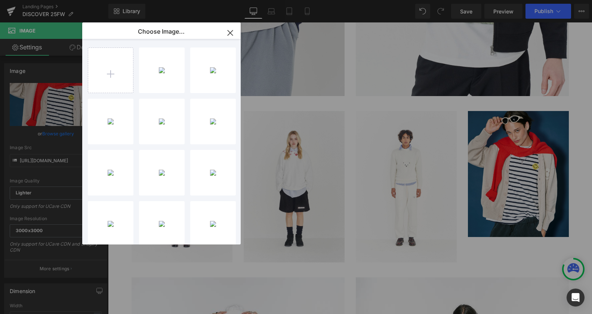
type input "https://ucarecdn.com/c731109e-81e7-4ad0-83a7-e6cc17f5add5/-/format/auto/-/previ…"
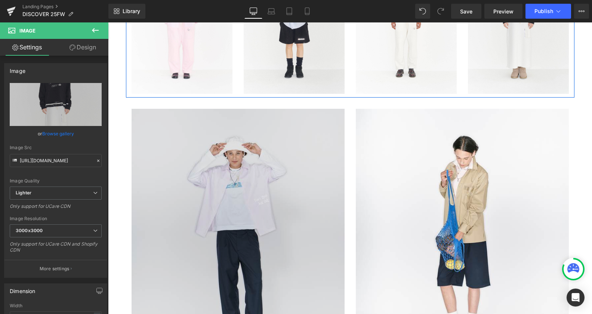
scroll to position [2630, 0]
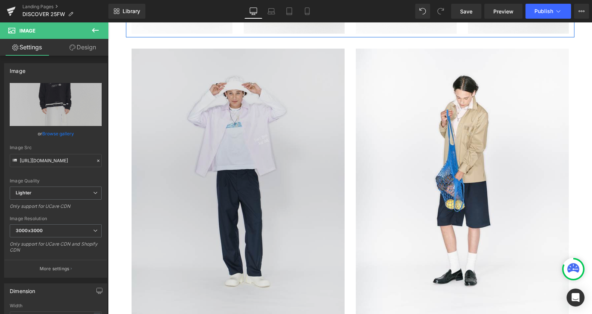
click at [222, 144] on img at bounding box center [238, 182] width 213 height 266
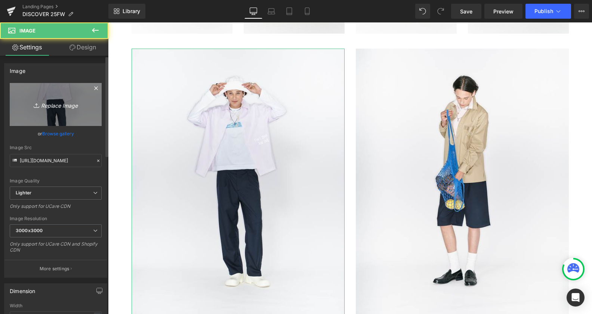
click at [65, 105] on icon "Replace Image" at bounding box center [56, 104] width 60 height 9
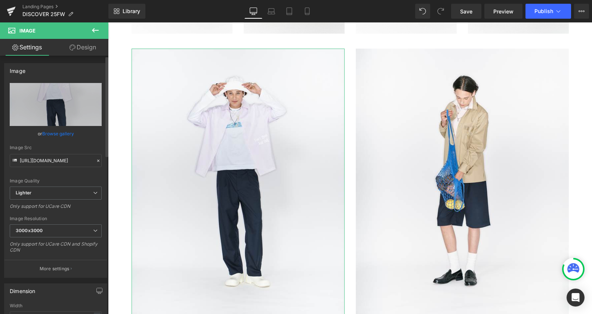
click at [55, 133] on link "Browse gallery" at bounding box center [58, 133] width 32 height 13
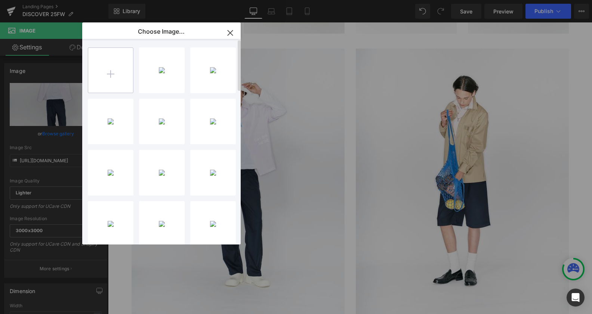
click at [112, 65] on input "file" at bounding box center [110, 70] width 45 height 45
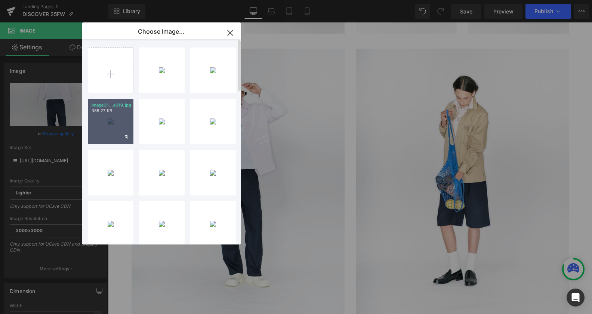
type input "C:\fakepath\image153.jpg"
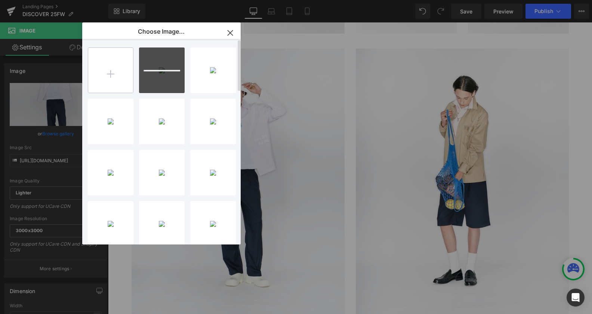
click at [110, 71] on input "file" at bounding box center [110, 70] width 45 height 45
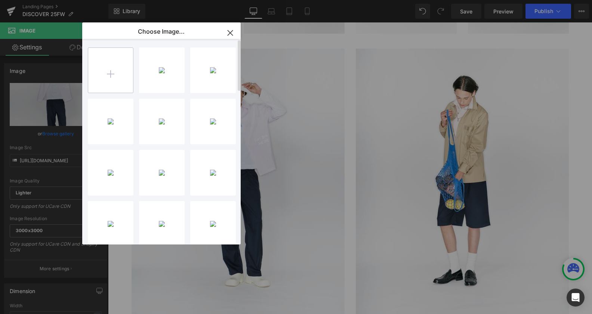
type input "C:\fakepath\image221.jpg"
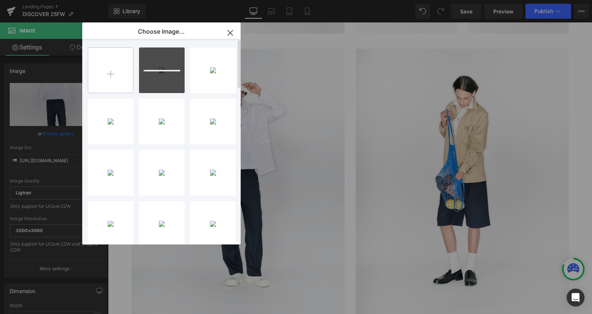
click at [113, 69] on input "file" at bounding box center [110, 70] width 45 height 45
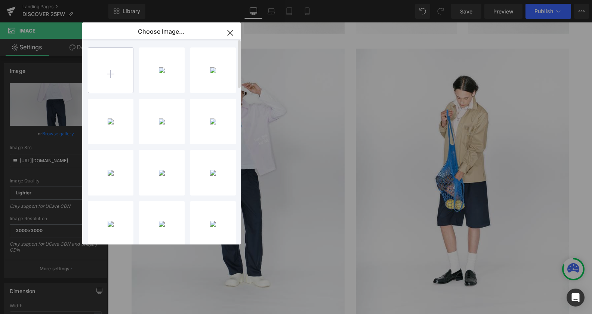
type input "C:\fakepath\image283.jpg"
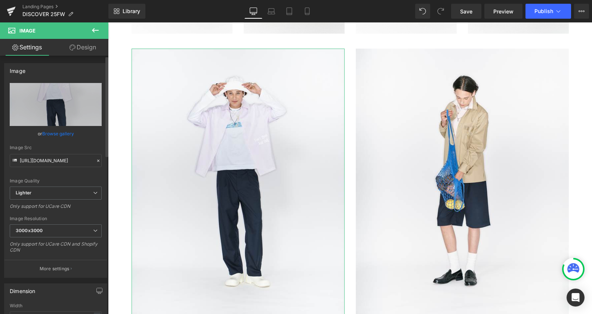
click at [53, 132] on link "Browse gallery" at bounding box center [58, 133] width 32 height 13
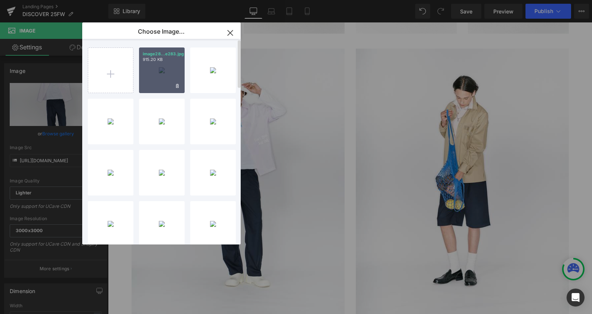
click at [167, 66] on div "image28...e283.jpg 915.20 KB" at bounding box center [162, 70] width 46 height 46
type input "https://ucarecdn.com/a6ad9cd5-cbfc-4990-a466-920f3bda767e/-/format/auto/-/previ…"
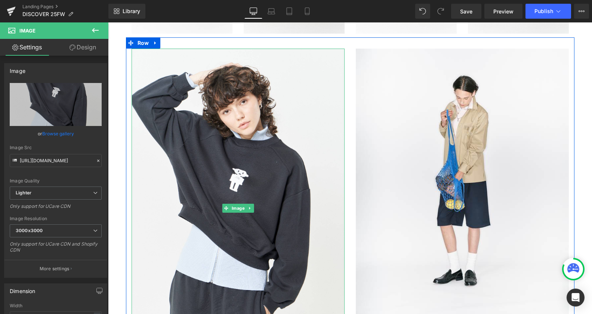
click at [458, 155] on img at bounding box center [462, 182] width 213 height 266
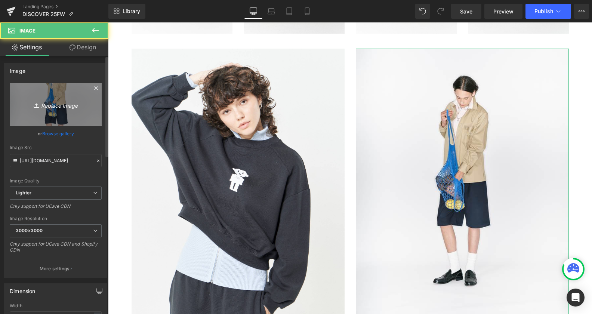
click at [58, 104] on icon "Replace Image" at bounding box center [56, 104] width 60 height 9
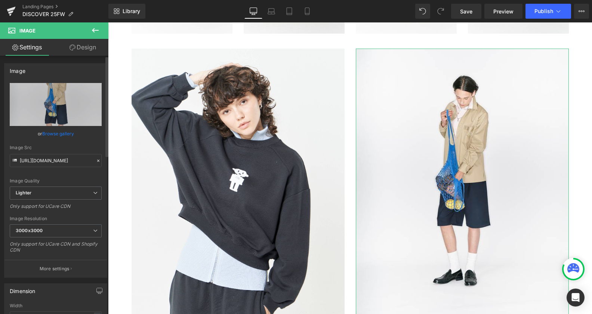
click at [60, 135] on link "Browse gallery" at bounding box center [58, 133] width 32 height 13
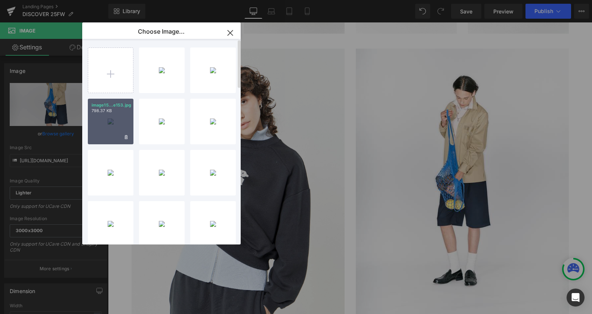
click at [107, 125] on div "image15...e153.jpg 798.37 KB" at bounding box center [111, 122] width 46 height 46
type input "https://ucarecdn.com/7afb61ee-8986-4110-8dcd-c8d33450e162/-/format/auto/-/previ…"
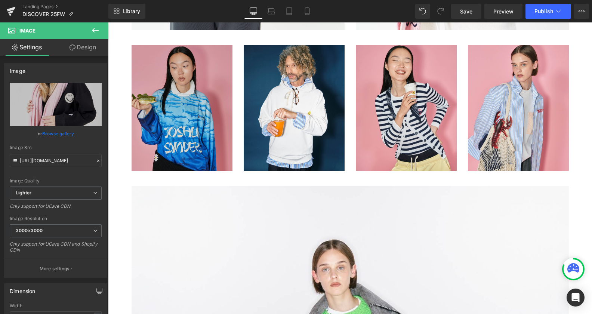
scroll to position [2897, 0]
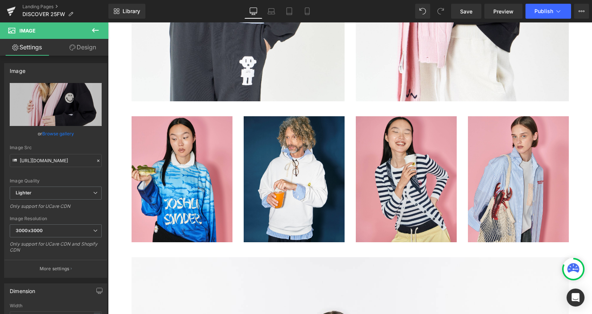
click at [306, 281] on div "Rendering Content" at bounding box center [296, 284] width 46 height 8
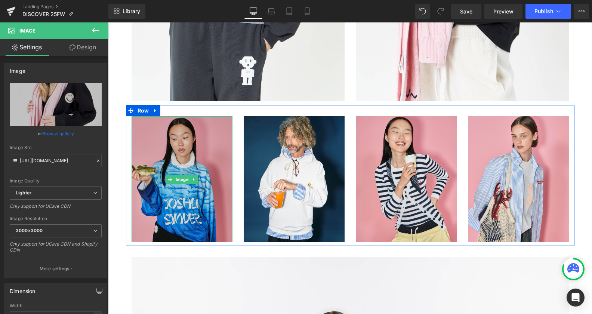
click at [181, 173] on img at bounding box center [182, 179] width 101 height 126
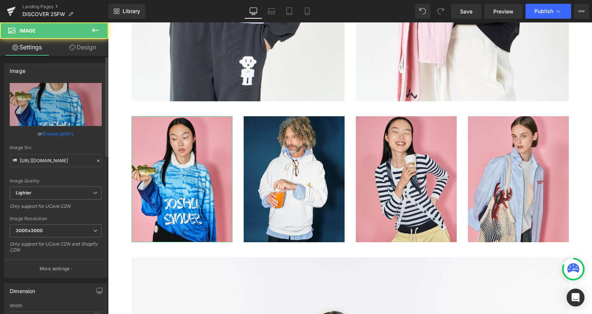
click at [60, 133] on link "Browse gallery" at bounding box center [58, 133] width 32 height 13
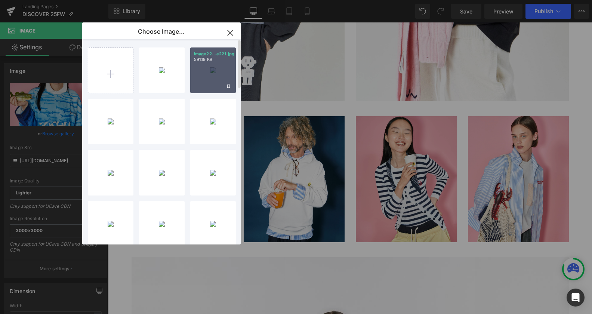
click at [203, 71] on div "image22...e221.jpg 591.19 KB" at bounding box center [213, 70] width 46 height 46
type input "https://ucarecdn.com/2738db1b-2111-42ff-9ce8-249576327ac1/-/format/auto/-/previ…"
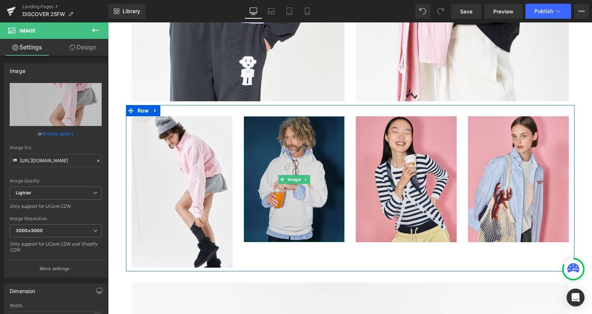
click at [274, 156] on img at bounding box center [294, 179] width 101 height 126
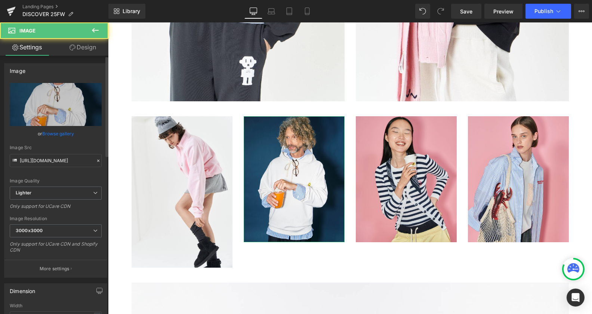
click at [55, 131] on link "Browse gallery" at bounding box center [58, 133] width 32 height 13
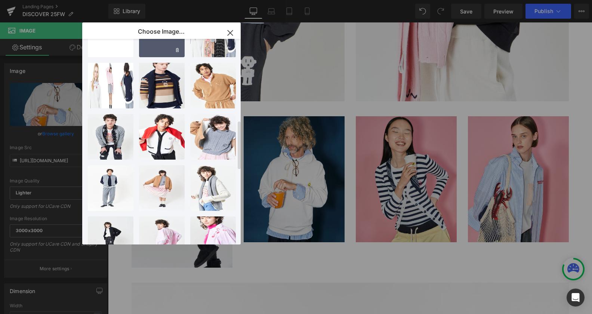
scroll to position [381, 0]
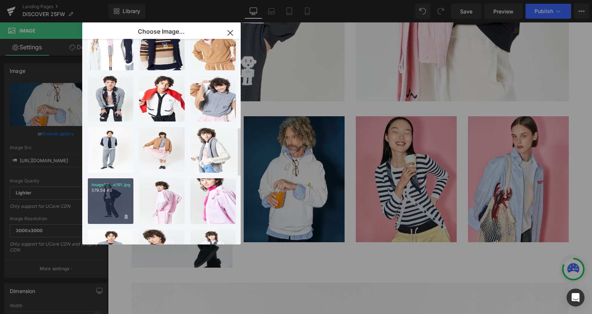
click at [120, 197] on div "image19...e191.jpg 579.54 KB" at bounding box center [111, 201] width 46 height 46
type input "https://ucarecdn.com/295213aa-486e-48aa-beda-22a1985d3d83/-/format/auto/-/previ…"
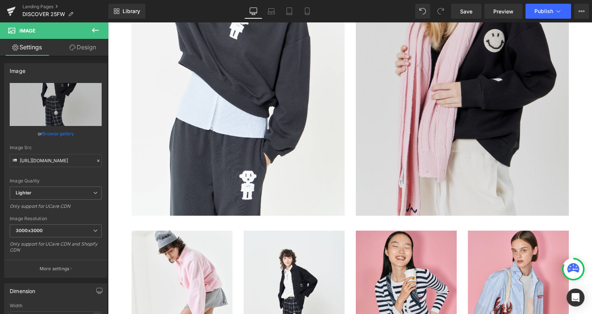
scroll to position [2935, 0]
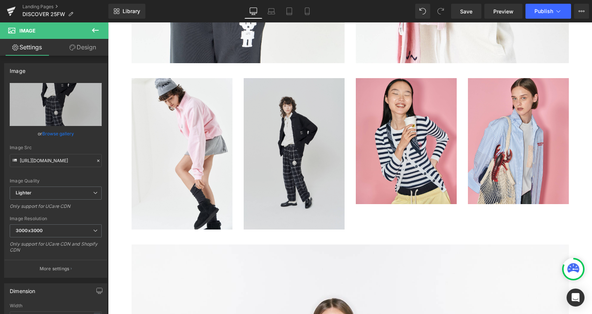
click at [385, 152] on img at bounding box center [406, 141] width 101 height 126
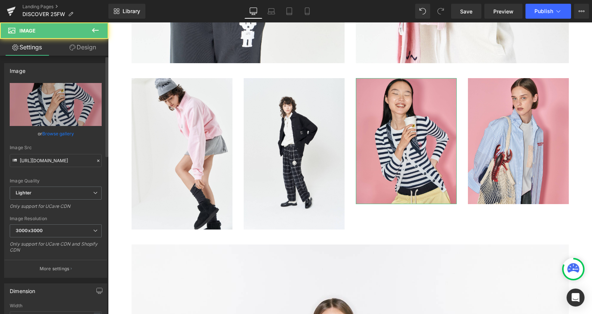
click at [57, 130] on link "Browse gallery" at bounding box center [58, 133] width 32 height 13
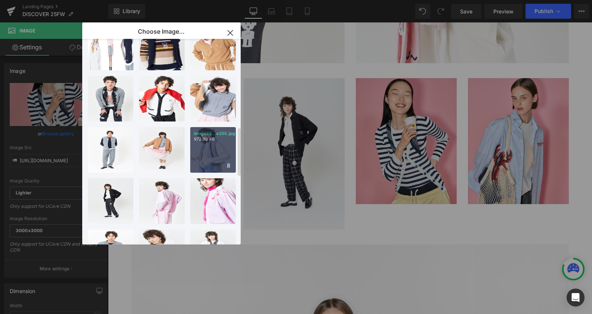
scroll to position [419, 0]
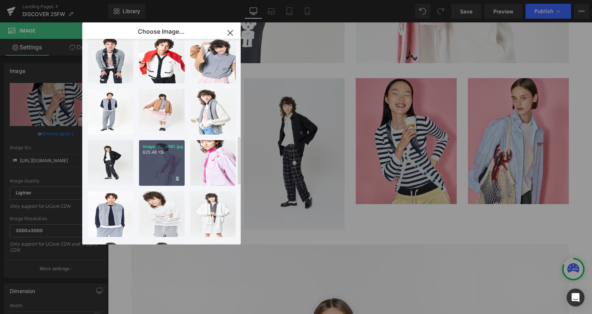
click at [172, 160] on div "image08...e081.jpg 625.46 KB" at bounding box center [162, 163] width 46 height 46
type input "https://ucarecdn.com/3e03ad37-90a8-4c4b-b0f1-cfdcadf71053/-/format/auto/-/previ…"
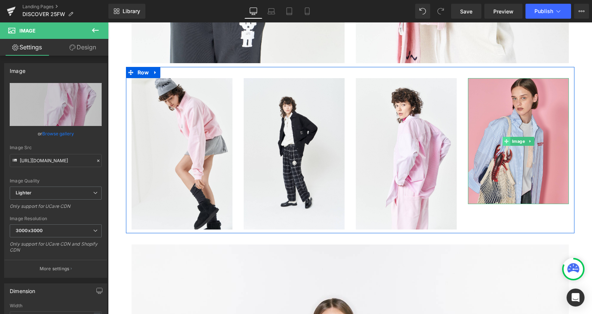
click at [504, 143] on icon at bounding box center [506, 141] width 4 height 4
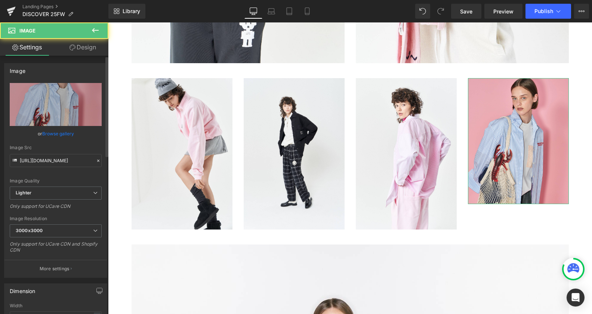
click at [58, 132] on link "Browse gallery" at bounding box center [58, 133] width 32 height 13
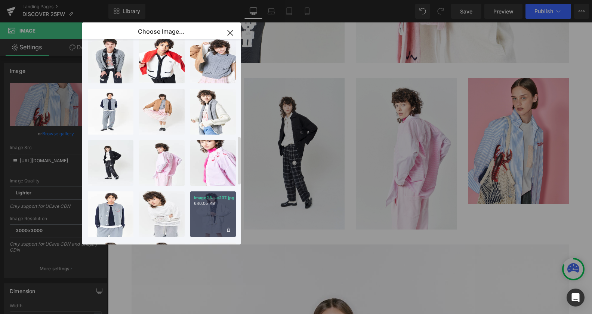
click at [198, 203] on p "640.05 KB" at bounding box center [213, 204] width 38 height 6
type input "https://ucarecdn.com/02d049f1-2268-427e-8a80-39a9894ffd37/-/format/auto/-/previ…"
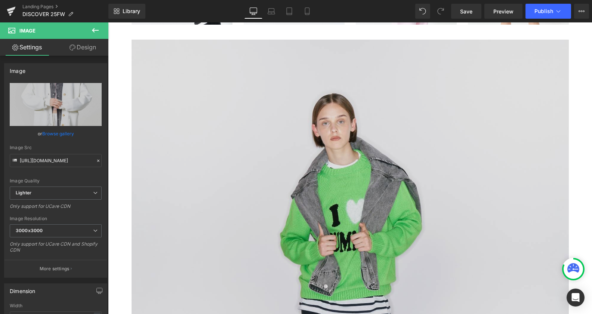
scroll to position [3240, 0]
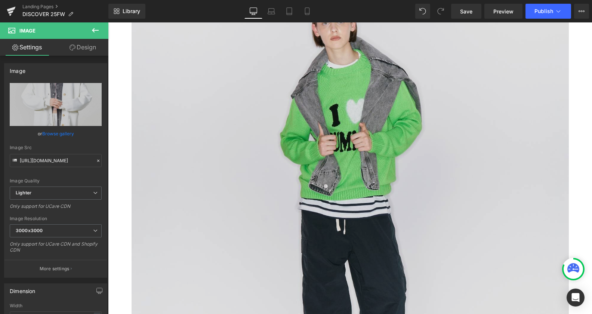
click at [284, 133] on img at bounding box center [350, 212] width 437 height 547
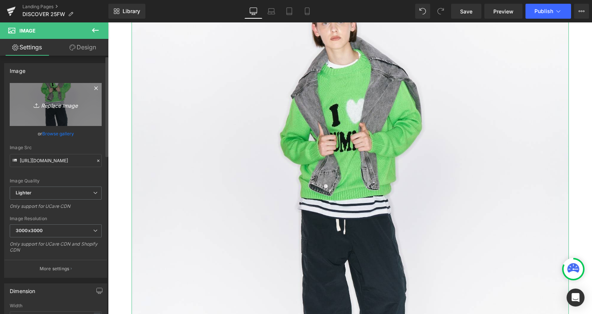
click at [55, 109] on link "Replace Image" at bounding box center [56, 104] width 92 height 43
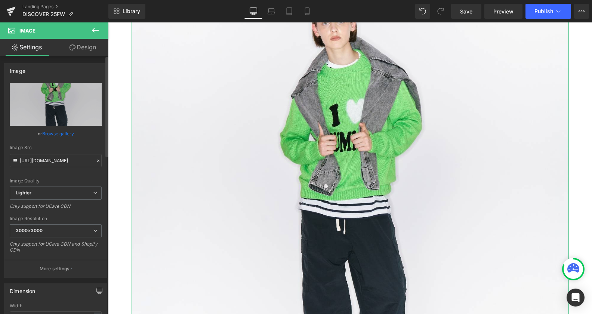
click at [49, 131] on link "Browse gallery" at bounding box center [58, 133] width 32 height 13
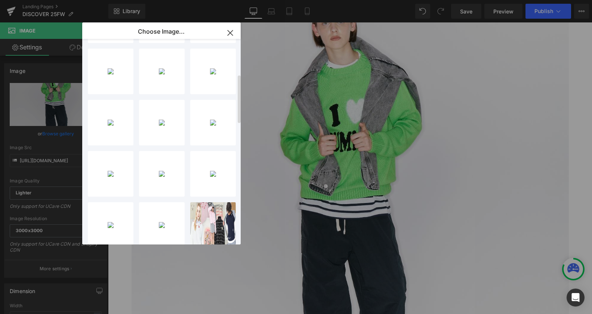
scroll to position [0, 0]
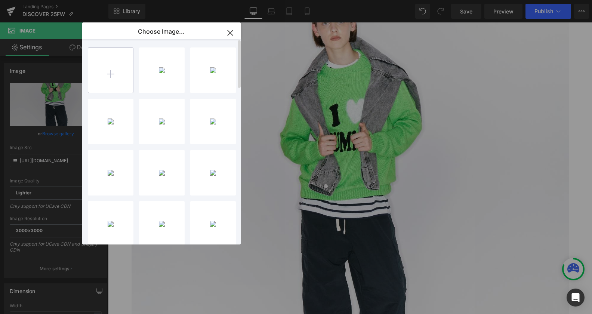
click at [112, 72] on input "file" at bounding box center [110, 70] width 45 height 45
type input "C:\fakepath\image089.jpg"
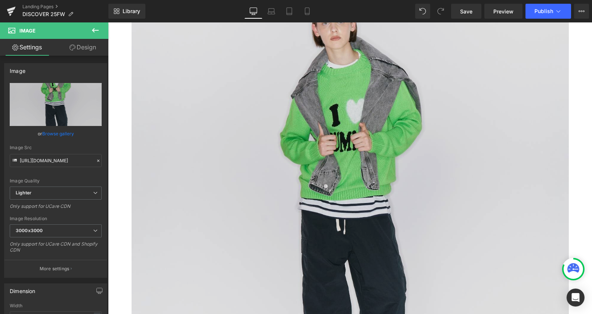
drag, startPoint x: 451, startPoint y: 161, endPoint x: 228, endPoint y: 141, distance: 224.8
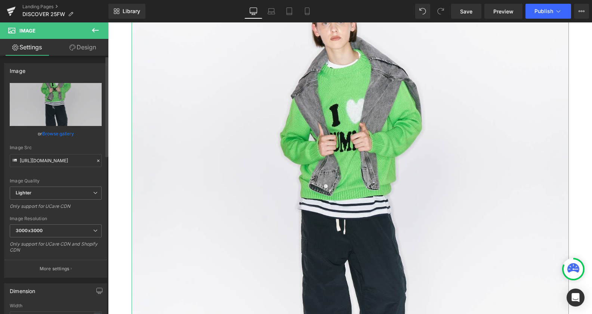
click at [61, 130] on link "Browse gallery" at bounding box center [58, 133] width 32 height 13
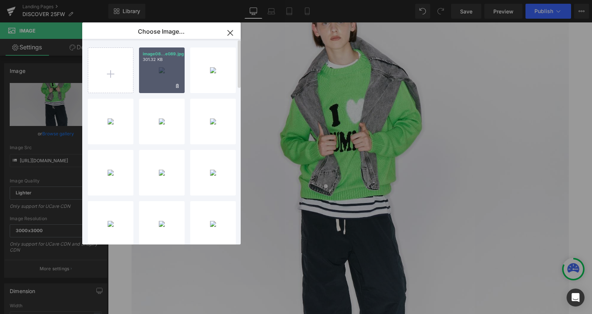
click at [151, 66] on div "image08...e089.jpg 301.32 KB" at bounding box center [162, 70] width 46 height 46
type input "https://ucarecdn.com/67a882c8-abd2-49ac-86a2-3df1c2848bf9/-/format/auto/-/previ…"
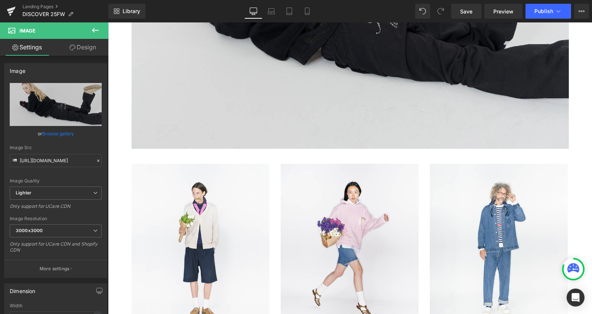
scroll to position [3355, 0]
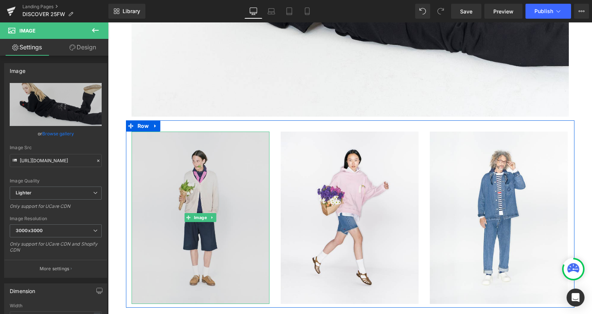
click at [187, 182] on img at bounding box center [201, 218] width 138 height 172
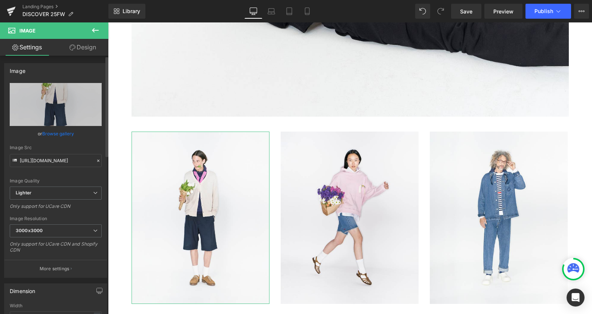
click at [57, 133] on link "Browse gallery" at bounding box center [58, 133] width 32 height 13
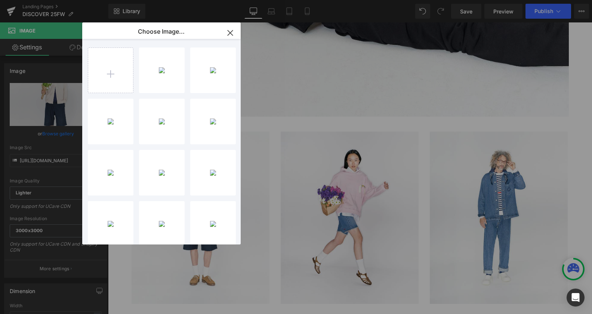
click at [86, 68] on div "image08...e089.jpg 301.32 KB Delete image? Yes No image28...e283.jpg 915.20 KB …" at bounding box center [161, 142] width 158 height 206
click at [100, 72] on input "file" at bounding box center [110, 70] width 45 height 45
type input "C:\fakepath\image169.jpg"
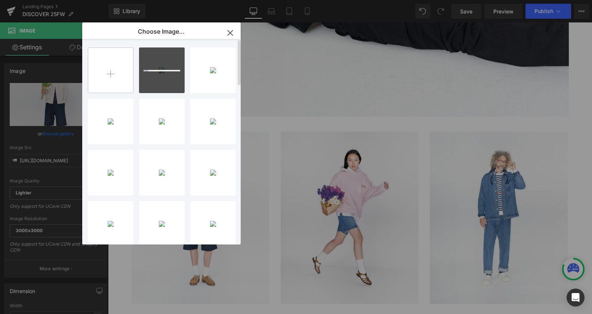
click at [103, 67] on input "file" at bounding box center [110, 70] width 45 height 45
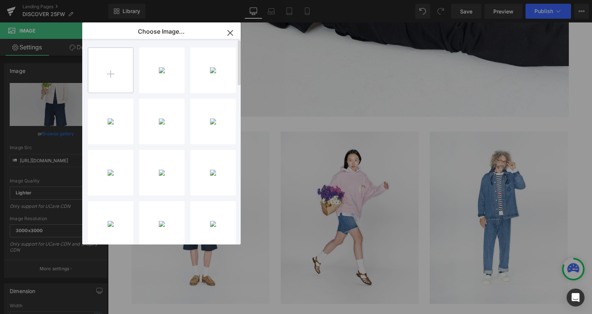
type input "C:\fakepath\image183.jpg"
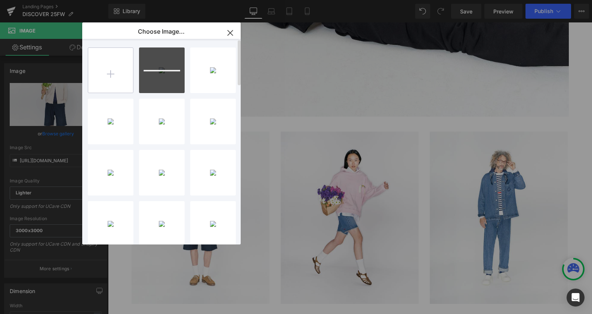
click at [109, 78] on input "file" at bounding box center [110, 70] width 45 height 45
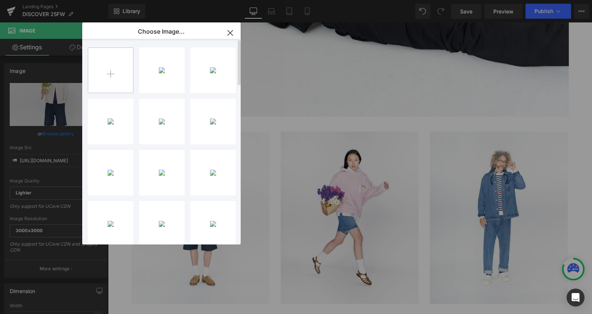
type input "C:\fakepath\image299.jpg"
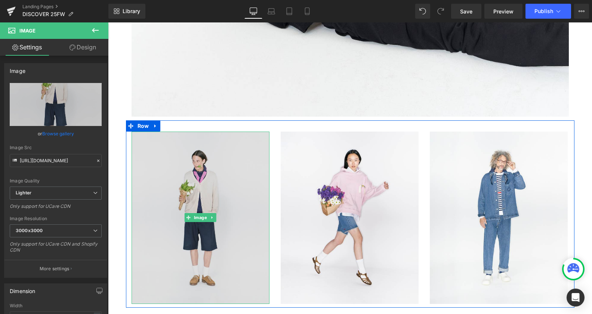
click at [212, 194] on img at bounding box center [201, 218] width 138 height 172
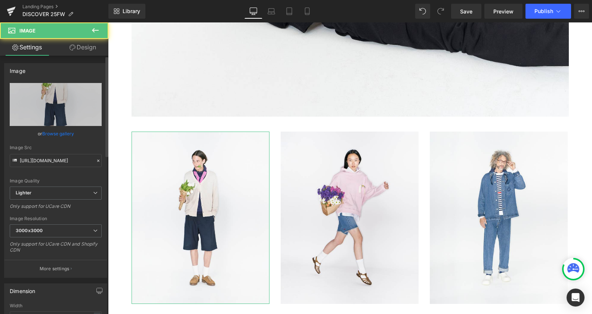
click at [61, 132] on link "Browse gallery" at bounding box center [58, 133] width 32 height 13
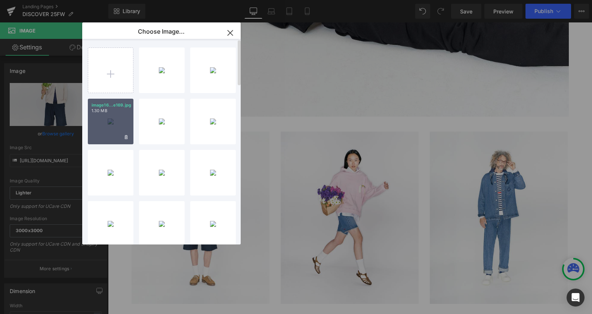
click at [103, 123] on div "image16...e169.jpg 1.30 MB" at bounding box center [111, 122] width 46 height 46
type input "https://ucarecdn.com/fad1fc7f-8331-405e-beaf-85a9bdb5d798/-/format/auto/-/previ…"
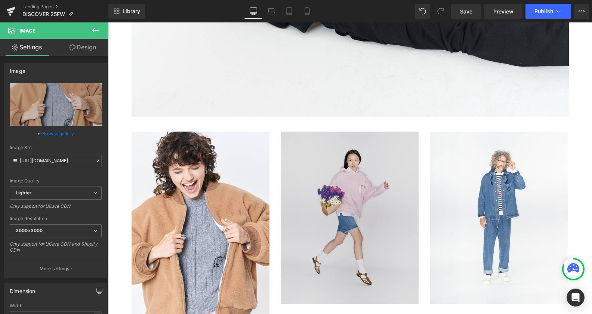
click at [380, 205] on img at bounding box center [350, 218] width 138 height 172
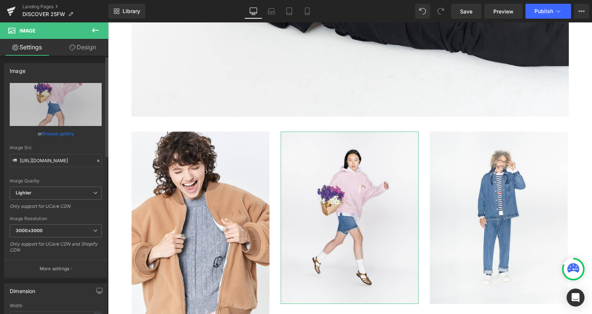
click at [50, 135] on link "Browse gallery" at bounding box center [58, 133] width 32 height 13
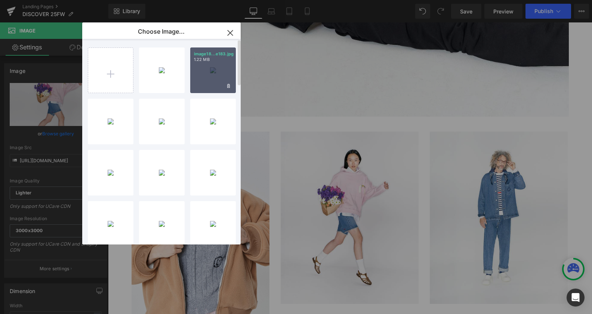
click at [219, 73] on div "image18...e183.jpg 1.22 MB" at bounding box center [213, 70] width 46 height 46
type input "https://ucarecdn.com/b60478f0-32c4-43a6-848c-7ae6b54f76b2/-/format/auto/-/previ…"
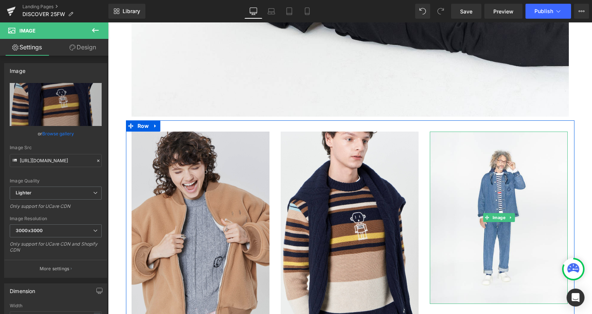
click at [521, 223] on img at bounding box center [499, 218] width 138 height 172
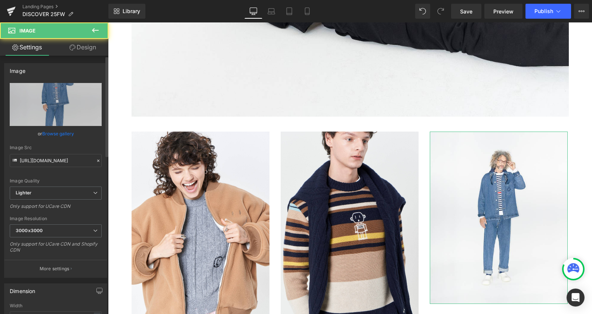
drag, startPoint x: 59, startPoint y: 135, endPoint x: 110, endPoint y: 121, distance: 52.1
click at [59, 134] on link "Browse gallery" at bounding box center [58, 133] width 32 height 13
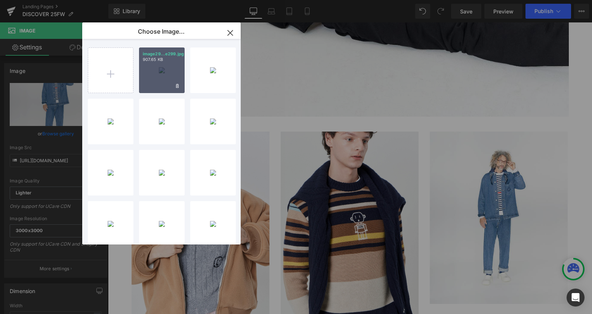
click at [169, 73] on div "image29...e299.jpg 907.65 KB" at bounding box center [162, 70] width 46 height 46
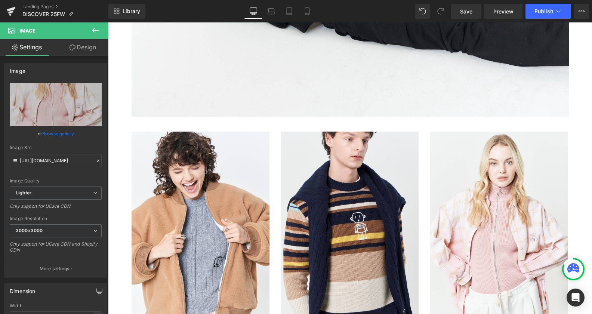
type input "https://ucarecdn.com/3cb86934-a86c-49d7-aadb-3758879ad9b9/-/format/auto/-/previ…"
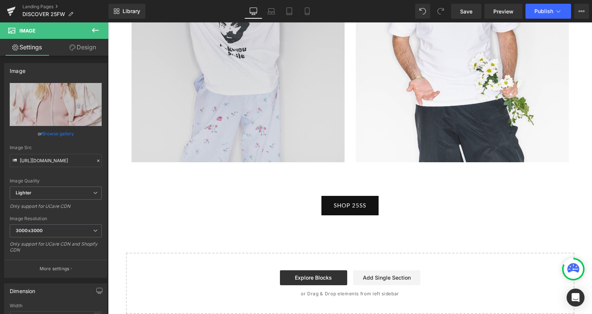
scroll to position [3698, 0]
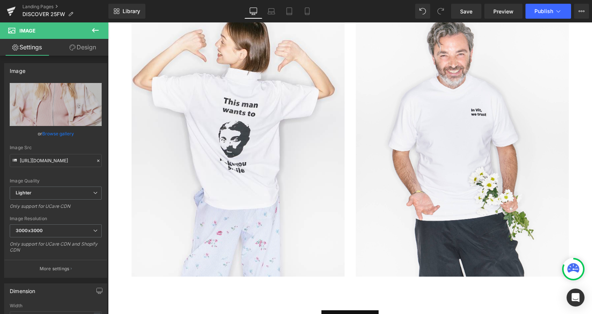
click at [233, 139] on img at bounding box center [238, 143] width 213 height 266
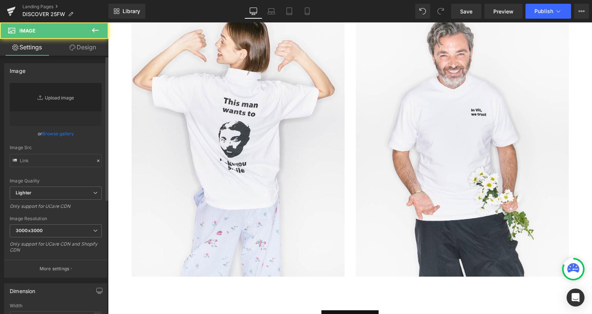
type input "https://ucarecdn.com/b8e0e9c3-a36c-4bd2-8194-73ead84e812f/-/format/auto/-/previ…"
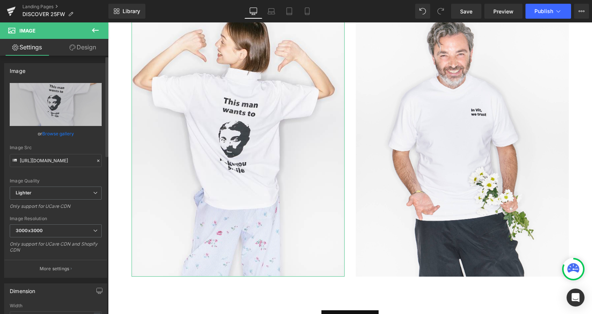
click at [64, 132] on link "Browse gallery" at bounding box center [58, 133] width 32 height 13
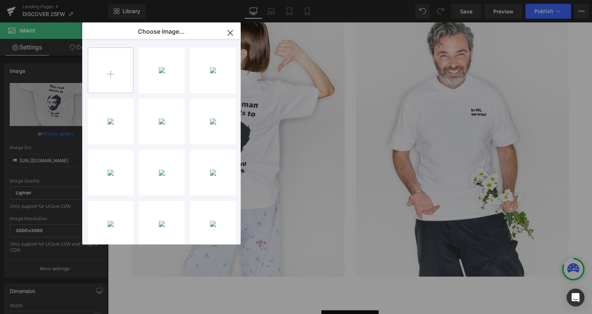
click at [125, 56] on input "file" at bounding box center [110, 70] width 45 height 45
type input "C:\fakepath\image007.jpg"
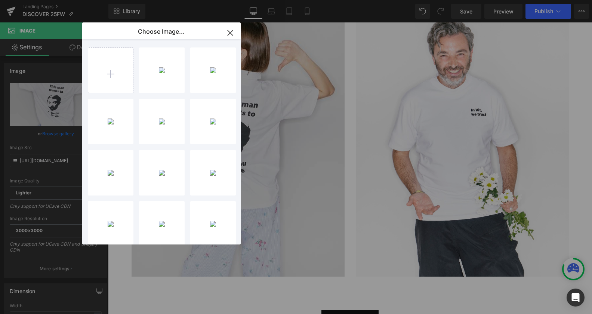
drag, startPoint x: 415, startPoint y: 134, endPoint x: 303, endPoint y: 114, distance: 113.2
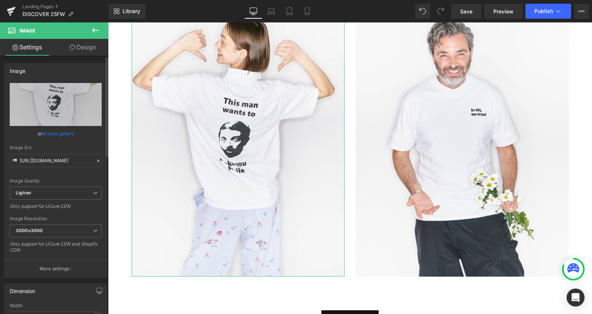
click at [61, 132] on link "Browse gallery" at bounding box center [58, 133] width 32 height 13
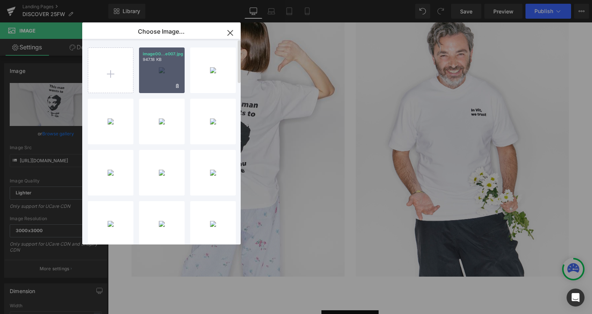
click at [160, 73] on div "image00...e007.jpg 947.18 KB" at bounding box center [162, 70] width 46 height 46
type input "https://ucarecdn.com/9d423ce6-5045-4a19-93c2-b26789051333/-/format/auto/-/previ…"
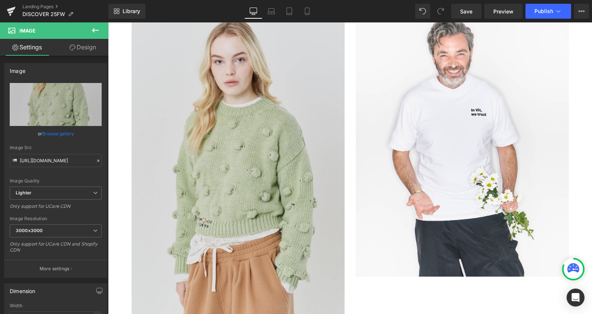
click at [444, 123] on img at bounding box center [462, 143] width 213 height 266
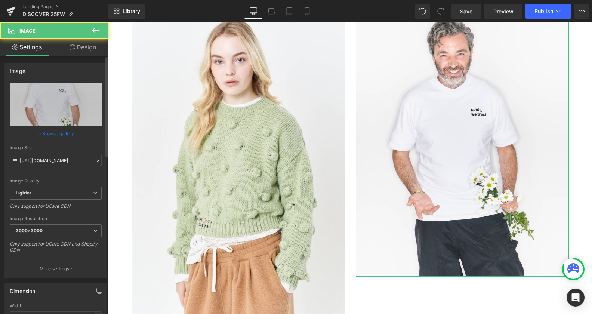
click at [58, 130] on link "Browse gallery" at bounding box center [58, 133] width 32 height 13
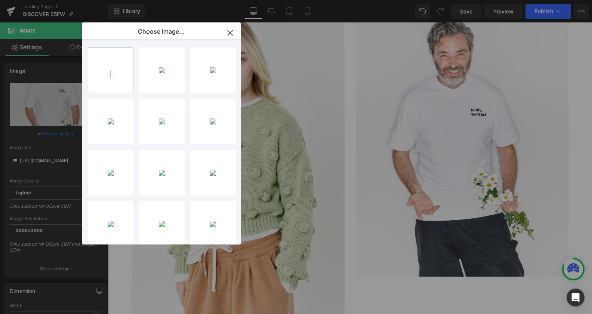
click at [103, 76] on input "file" at bounding box center [110, 70] width 45 height 45
type input "C:\fakepath\image107.jpg"
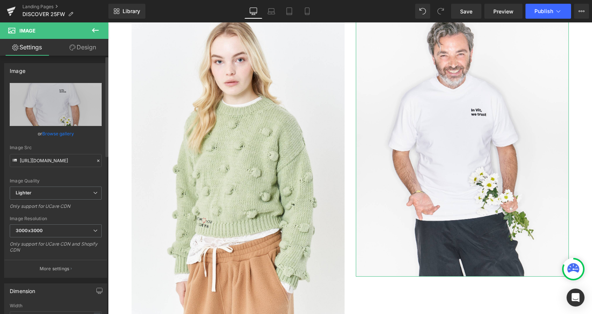
click at [64, 130] on link "Browse gallery" at bounding box center [58, 133] width 32 height 13
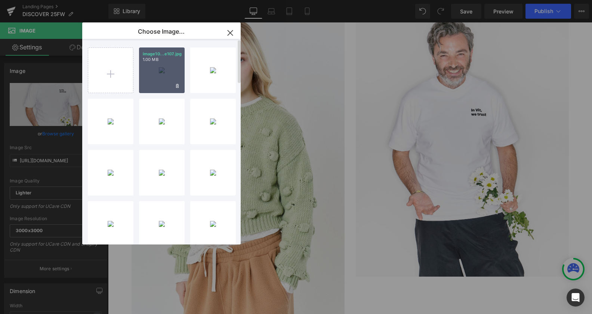
click at [161, 66] on div "image10...e107.jpg 1.00 MB" at bounding box center [162, 70] width 46 height 46
type input "https://ucarecdn.com/0a834045-a8ca-459f-84e8-91ecdcc33c16/-/format/auto/-/previ…"
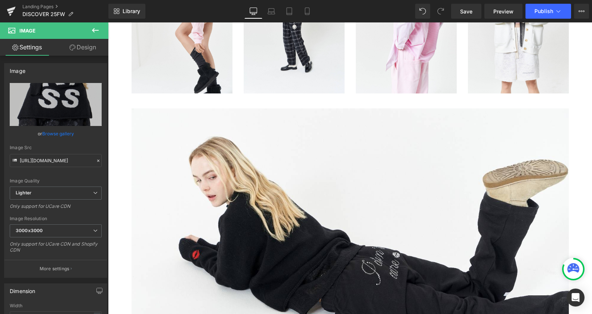
scroll to position [2859, 0]
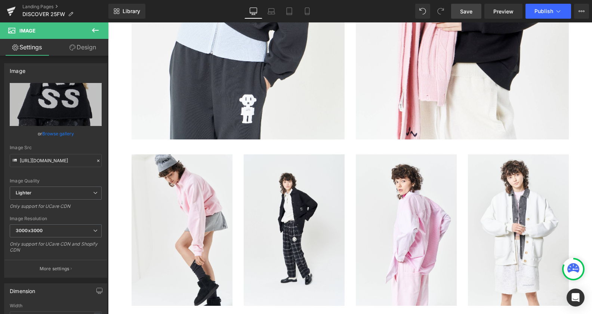
drag, startPoint x: 459, startPoint y: 10, endPoint x: 288, endPoint y: 58, distance: 177.3
click at [459, 10] on link "Save" at bounding box center [466, 11] width 30 height 15
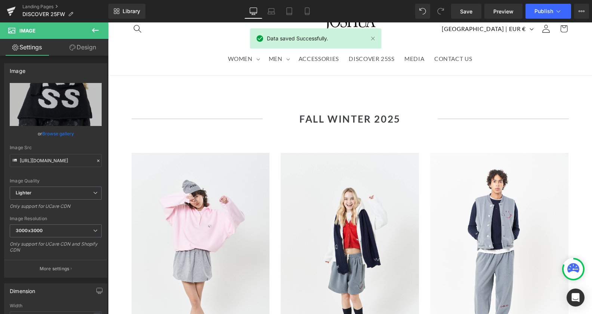
scroll to position [0, 0]
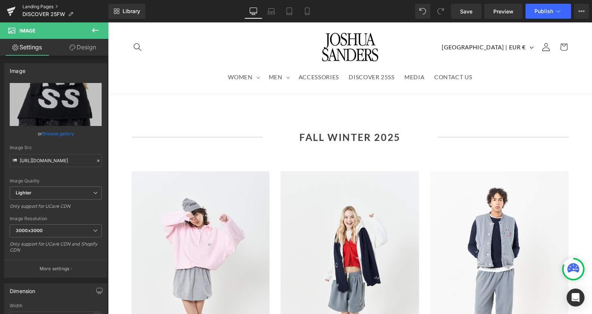
click at [23, 7] on link "Landing Pages" at bounding box center [65, 7] width 86 height 6
